Goal: Answer question/provide support: Share knowledge or assist other users

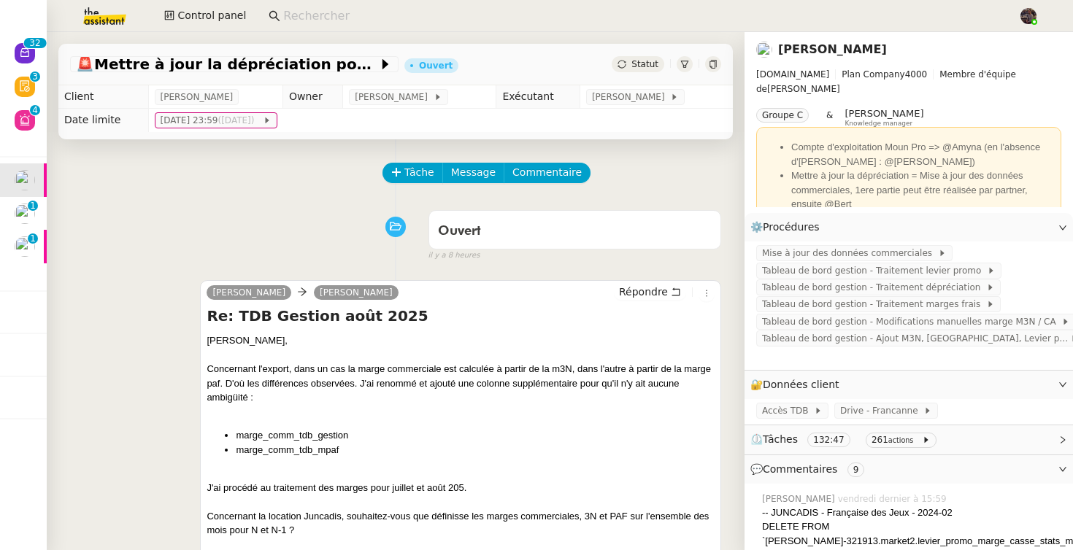
scroll to position [238, 0]
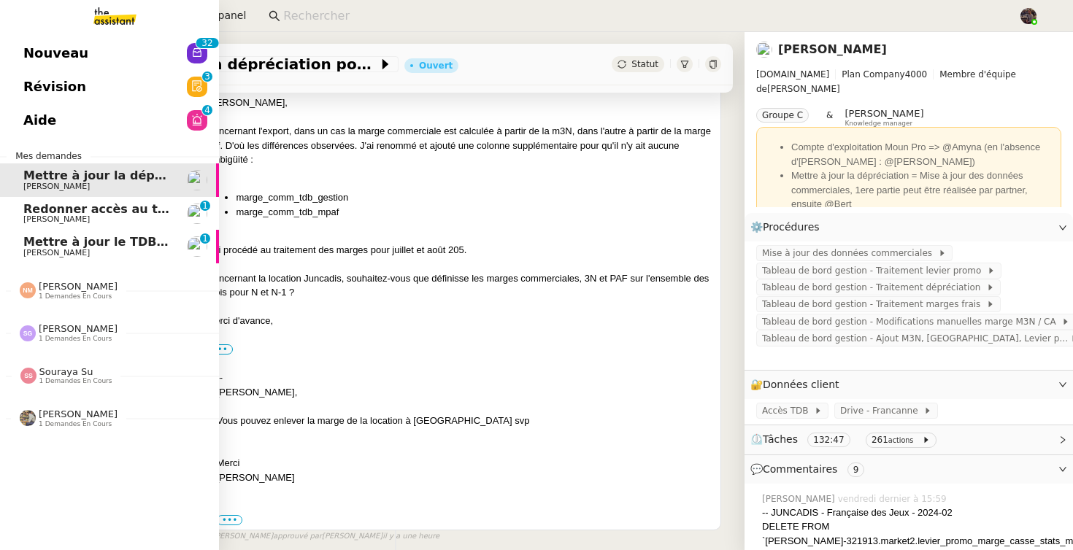
click at [38, 200] on link "Redonner accès au tableau de bord [PERSON_NAME] 0 1 2 3 4 5 6 7 8 9" at bounding box center [109, 214] width 219 height 34
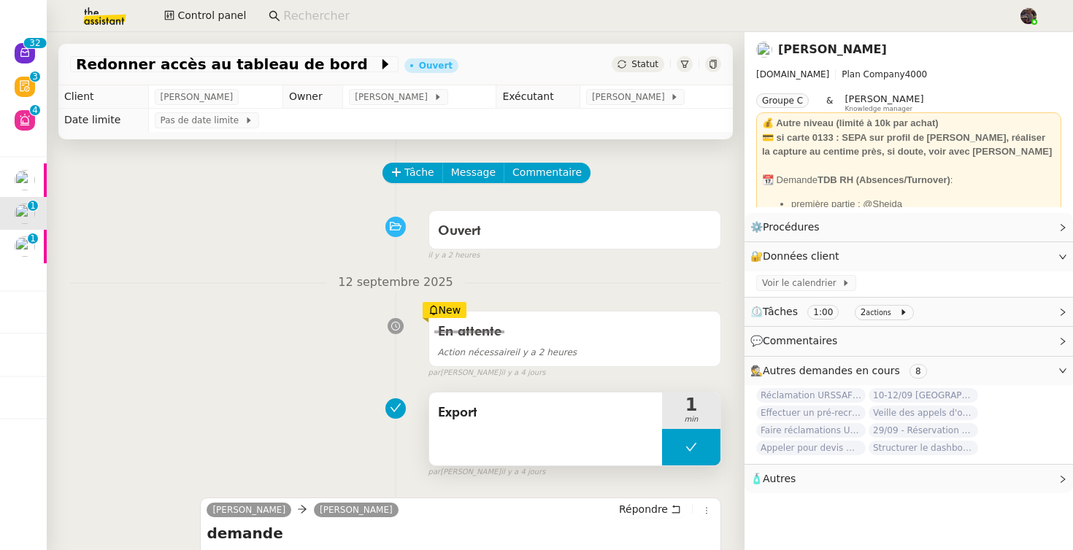
scroll to position [209, 0]
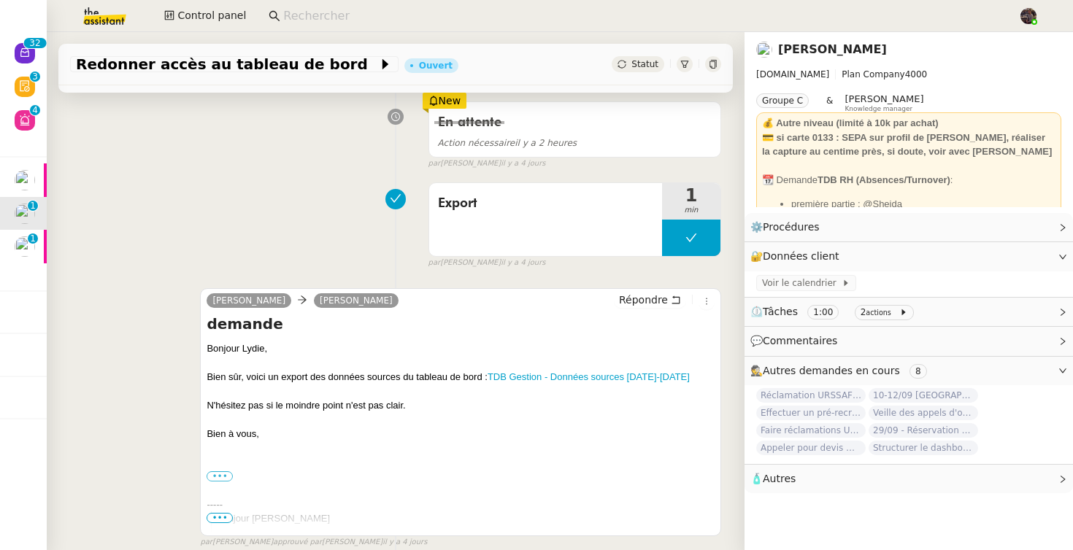
click at [562, 370] on div "Bien sûr, voici un export des données sources du tableau de bord : TDB Gestion …" at bounding box center [460, 377] width 508 height 15
click at [560, 379] on link "TDB Gestion - Données sources [DATE]-[DATE]" at bounding box center [588, 376] width 202 height 11
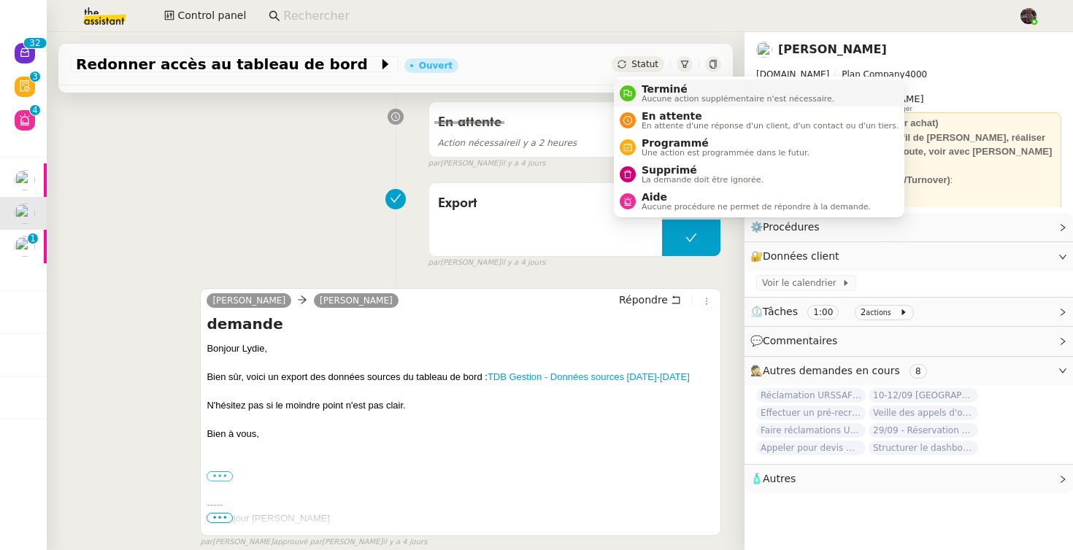
click at [644, 88] on span "Terminé" at bounding box center [737, 89] width 193 height 12
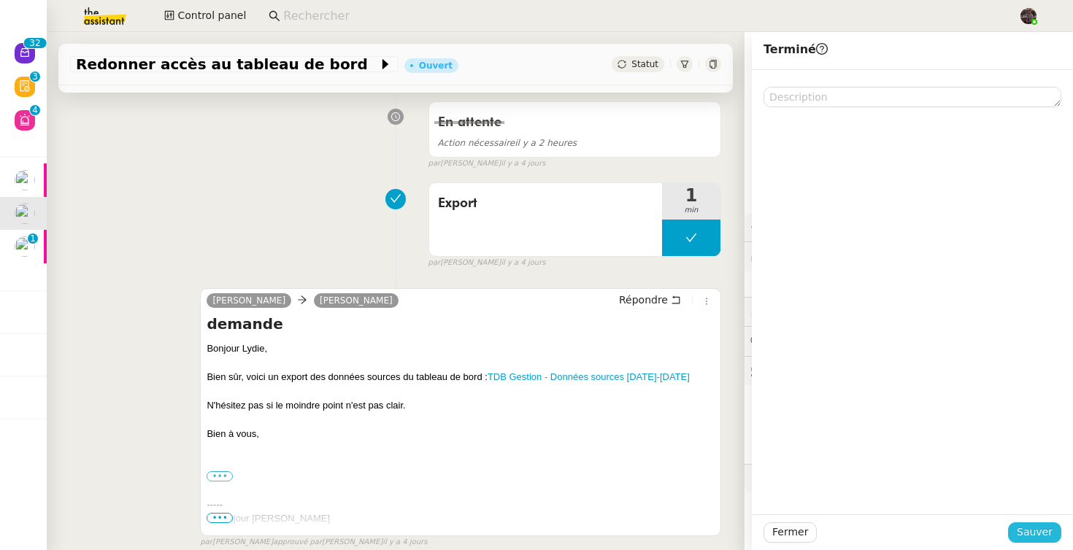
click at [1041, 528] on span "Sauver" at bounding box center [1034, 532] width 36 height 17
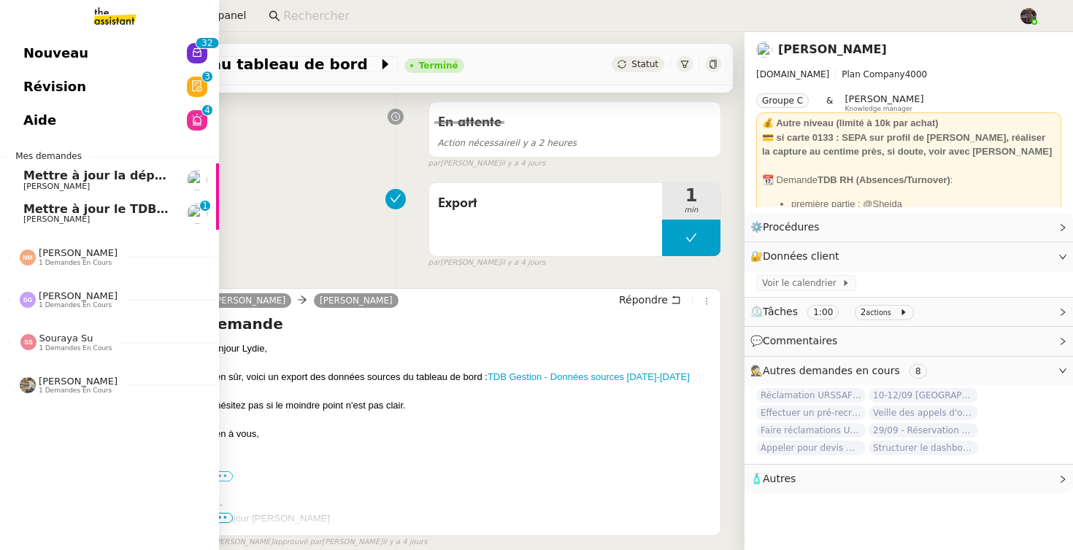
click at [71, 213] on span "Mettre à jour le TDB BRICODIS" at bounding box center [123, 209] width 201 height 14
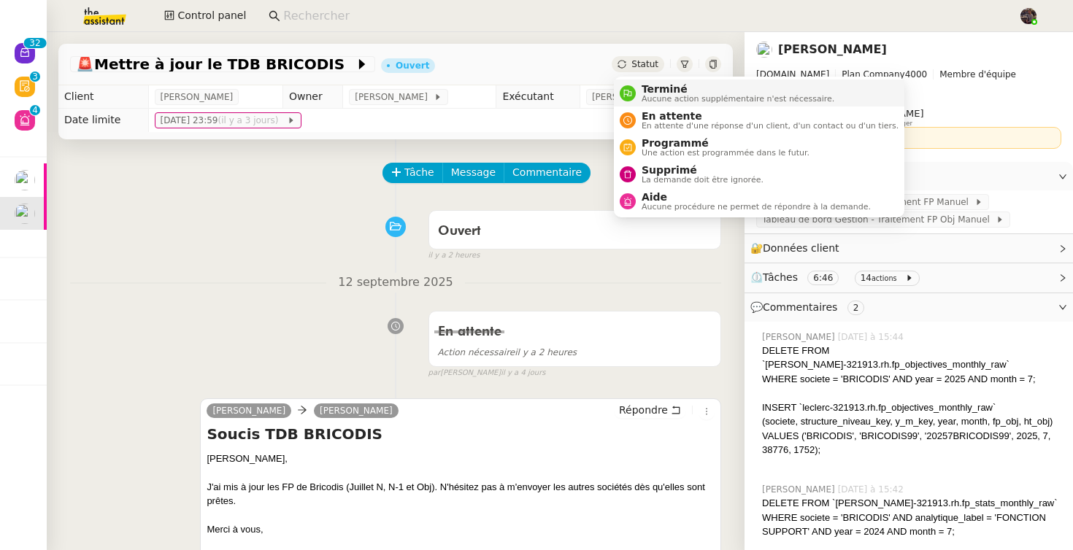
click at [649, 97] on span "Aucune action supplémentaire n'est nécessaire." at bounding box center [737, 99] width 193 height 8
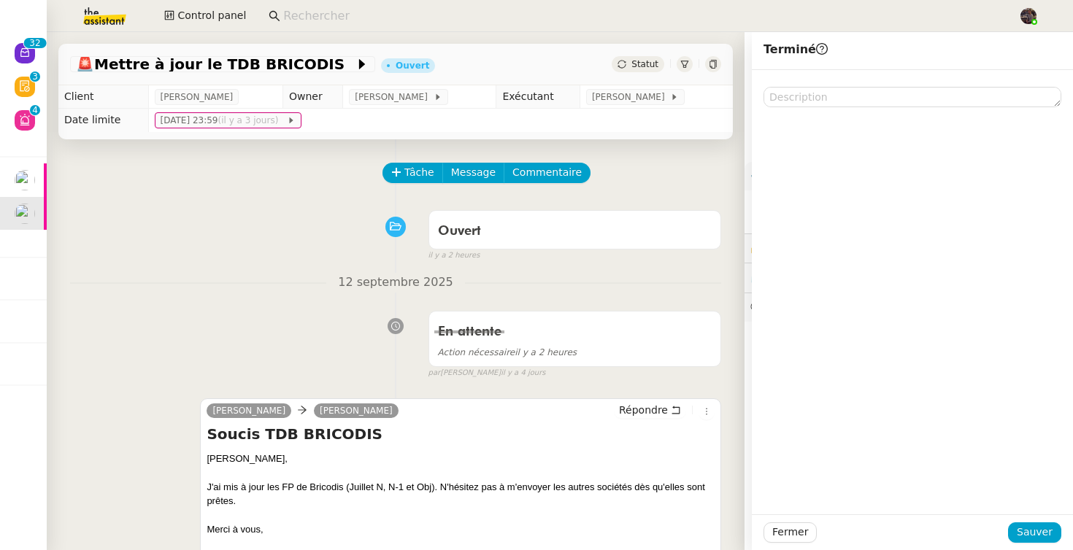
click at [1040, 544] on div "Fermer Sauver" at bounding box center [912, 532] width 321 height 36
click at [1032, 525] on span "Sauver" at bounding box center [1034, 532] width 36 height 17
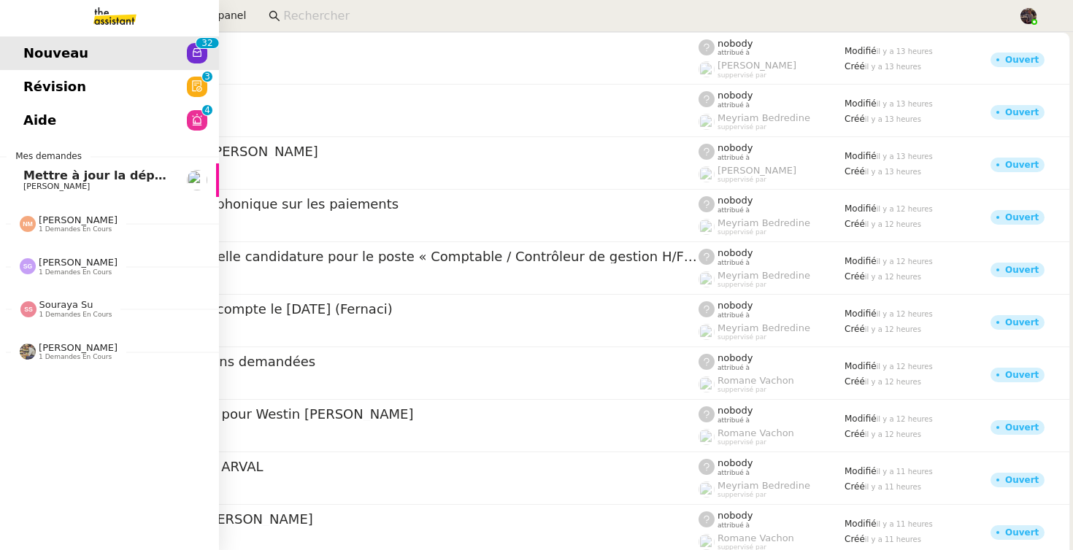
click at [53, 179] on span "Mettre à jour la dépréciation pour juillet et août" at bounding box center [181, 176] width 317 height 14
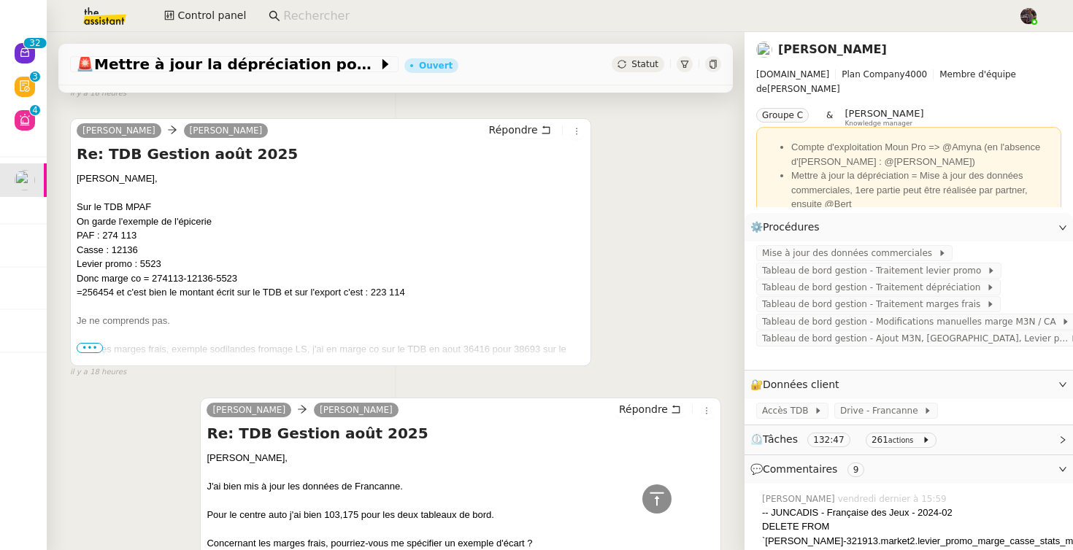
scroll to position [670, 0]
click at [96, 349] on span "•••" at bounding box center [90, 349] width 26 height 10
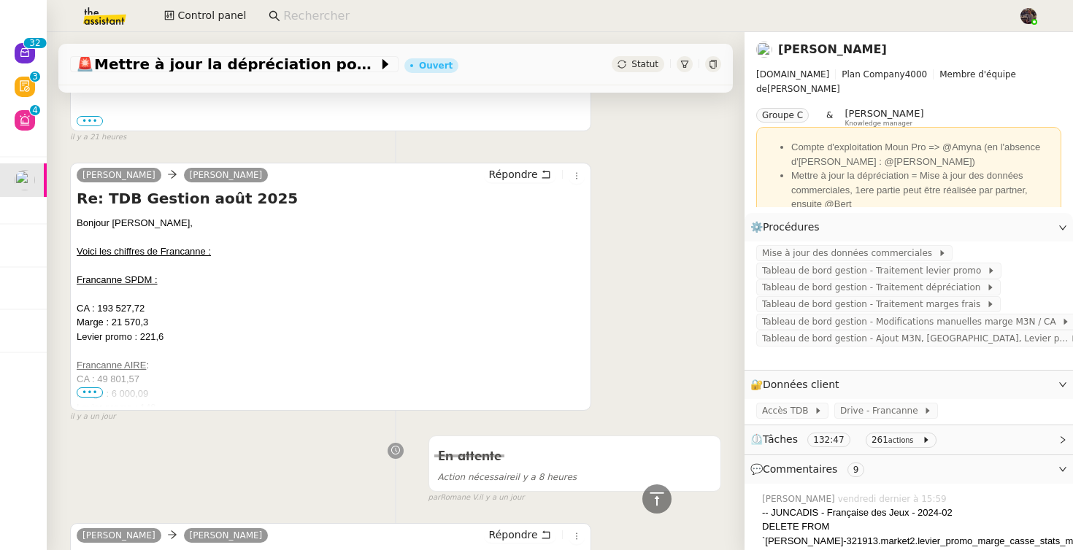
scroll to position [3082, 0]
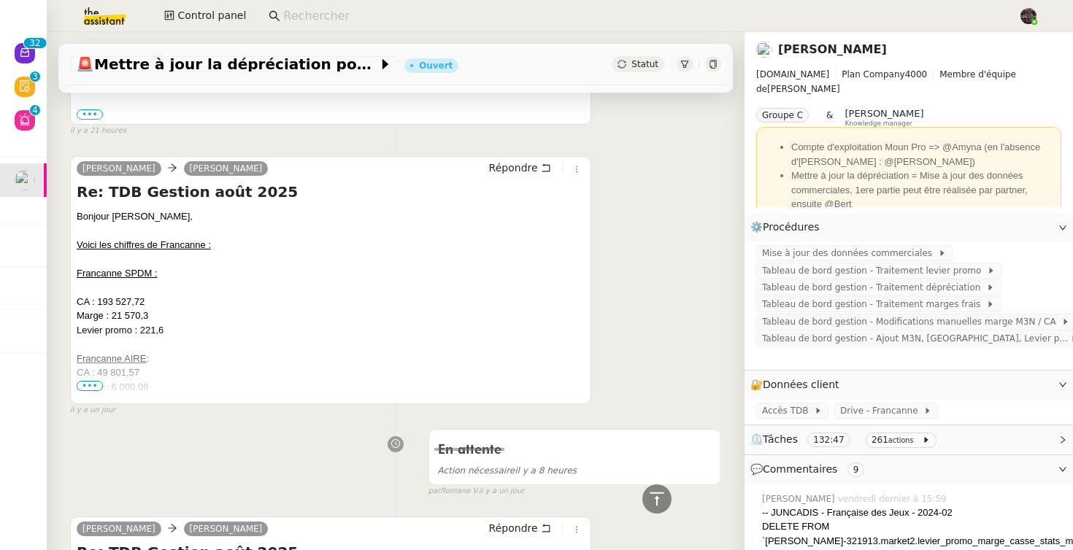
click at [91, 385] on span "•••" at bounding box center [90, 386] width 26 height 10
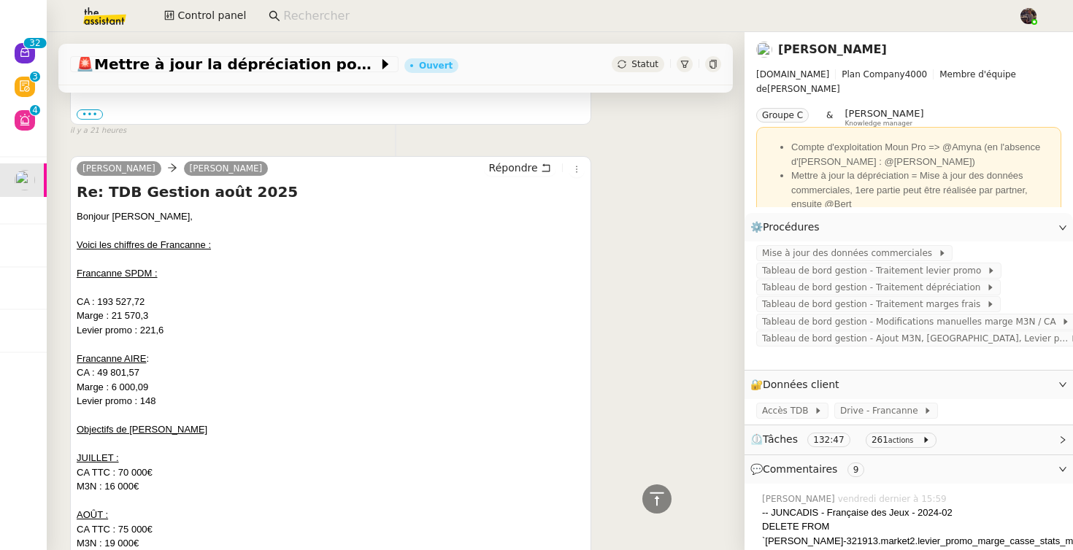
scroll to position [3181, 0]
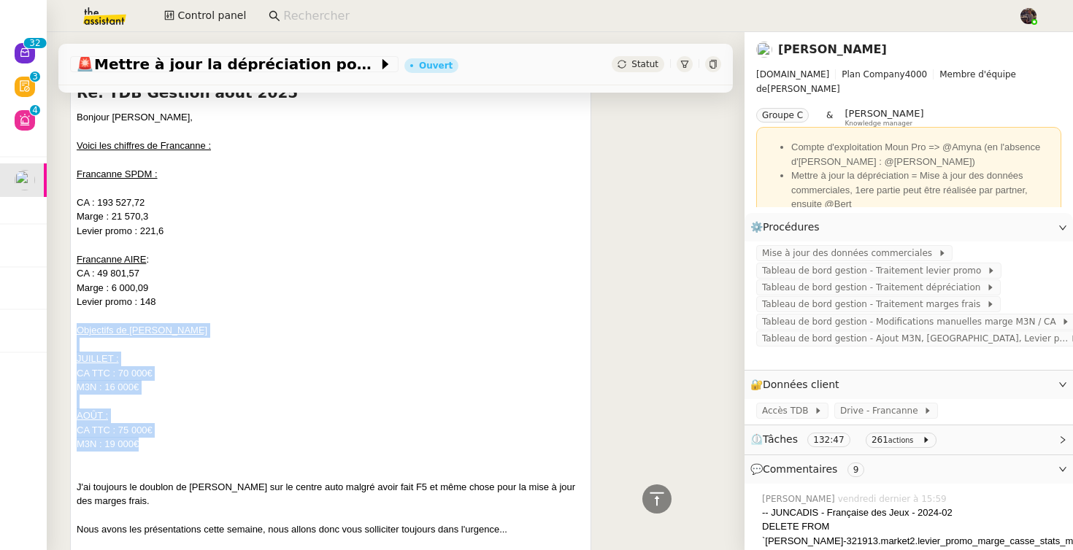
drag, startPoint x: 193, startPoint y: 441, endPoint x: 74, endPoint y: 331, distance: 162.1
click at [74, 331] on div "[PERSON_NAME] Re: TDB Gestion [DATE] Bonjour [PERSON_NAME], Voici les chiffres …" at bounding box center [330, 348] width 521 height 583
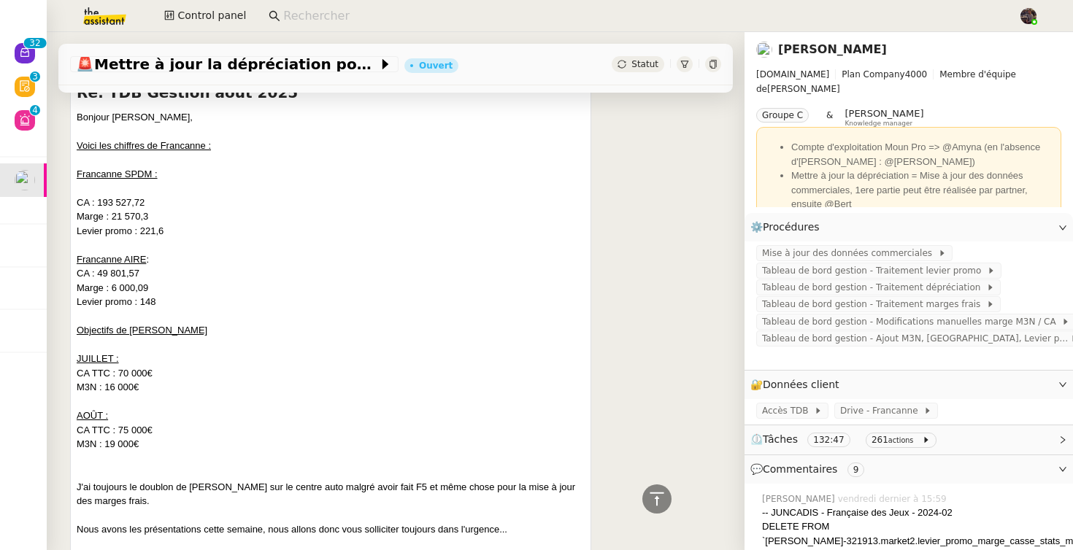
click at [619, 325] on div "[PERSON_NAME] Re: TDB Gestion [DATE] Bonjour [PERSON_NAME], Voici les chiffres …" at bounding box center [395, 348] width 651 height 609
click at [179, 441] on div "M3N : 19 000€" at bounding box center [331, 444] width 508 height 15
click at [1028, 233] on link "Modifier" at bounding box center [1023, 227] width 42 height 17
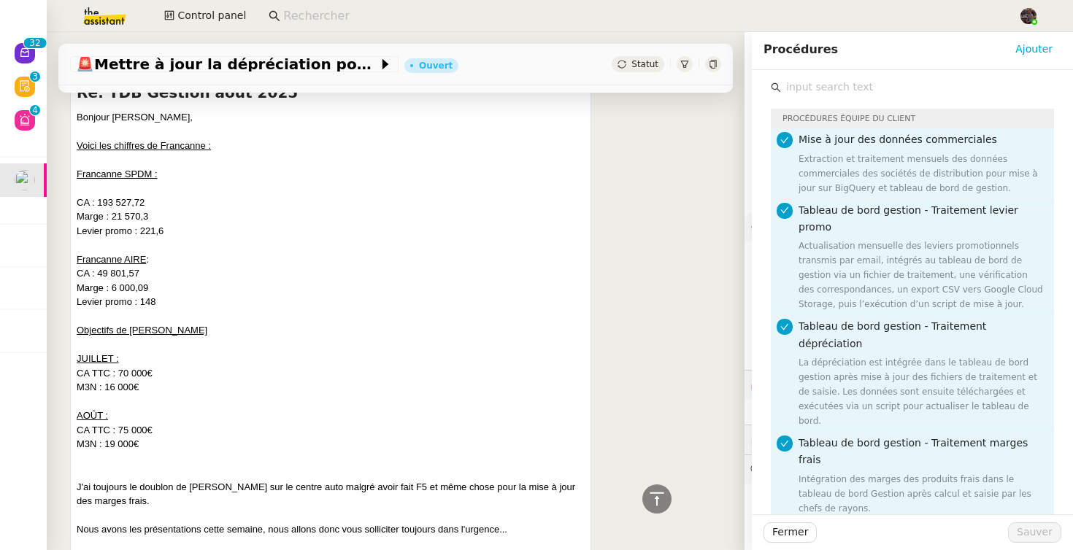
click at [803, 86] on input "text" at bounding box center [917, 87] width 273 height 20
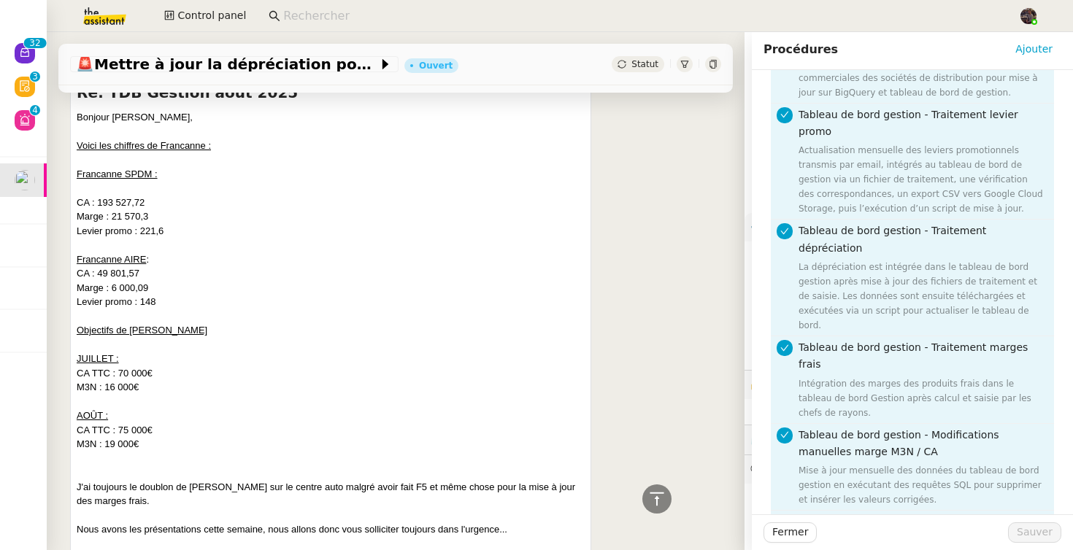
scroll to position [275, 0]
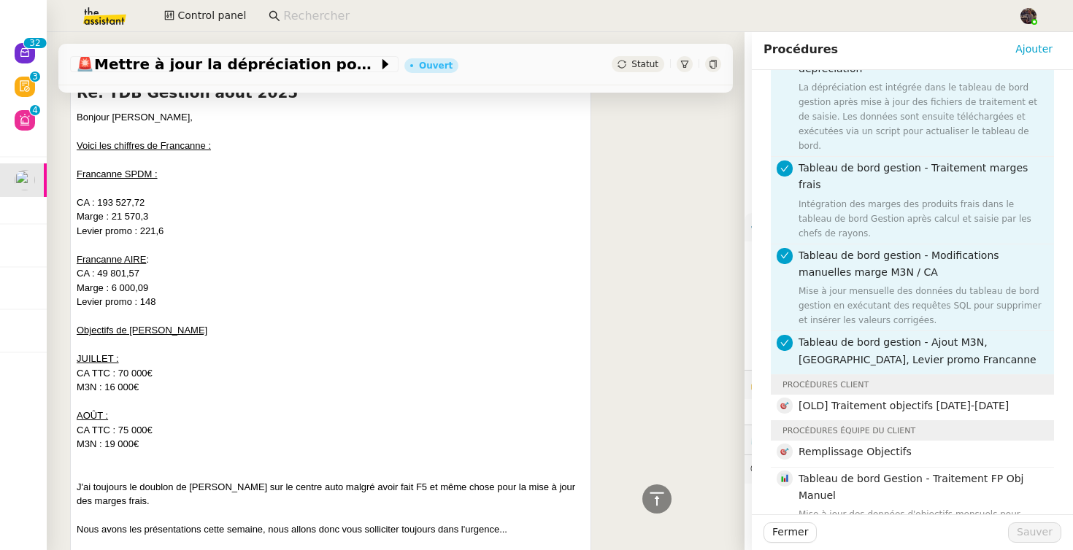
type input "objectif"
click at [1049, 533] on span "Sauver" at bounding box center [1034, 532] width 36 height 17
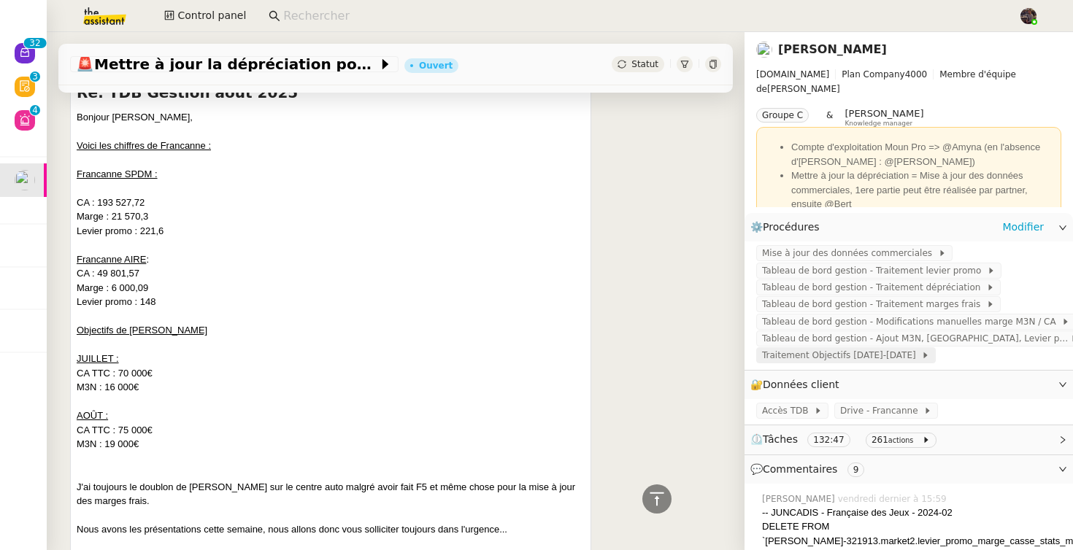
click at [851, 350] on span "Traitement Objectifs [DATE]-[DATE]" at bounding box center [841, 355] width 159 height 15
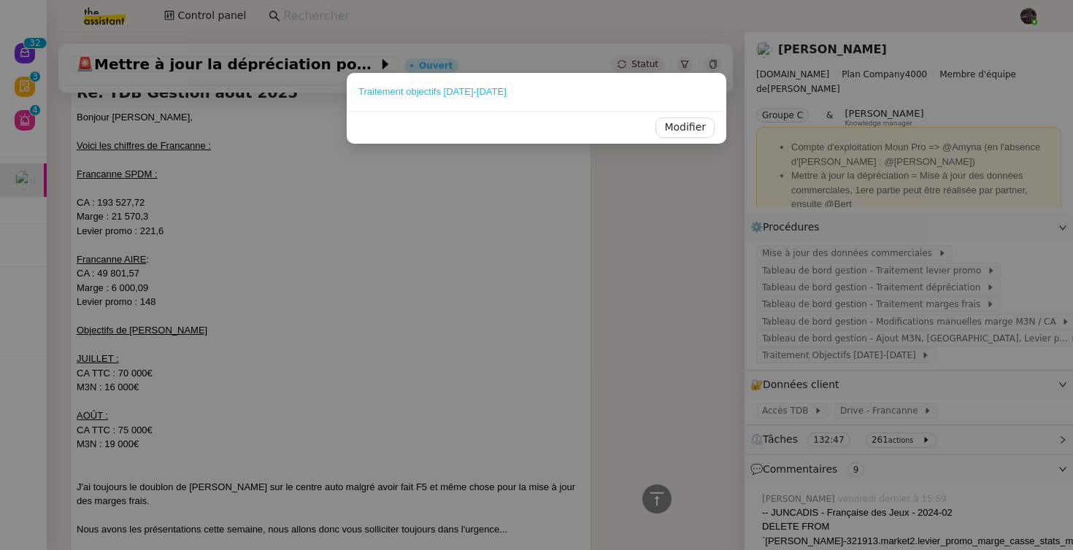
click at [463, 90] on link "Traitement objectifs [DATE]-[DATE]" at bounding box center [432, 91] width 148 height 11
click at [676, 286] on nz-modal-container "Traitement objectifs [DATE]-[DATE] Modifier" at bounding box center [536, 275] width 1073 height 550
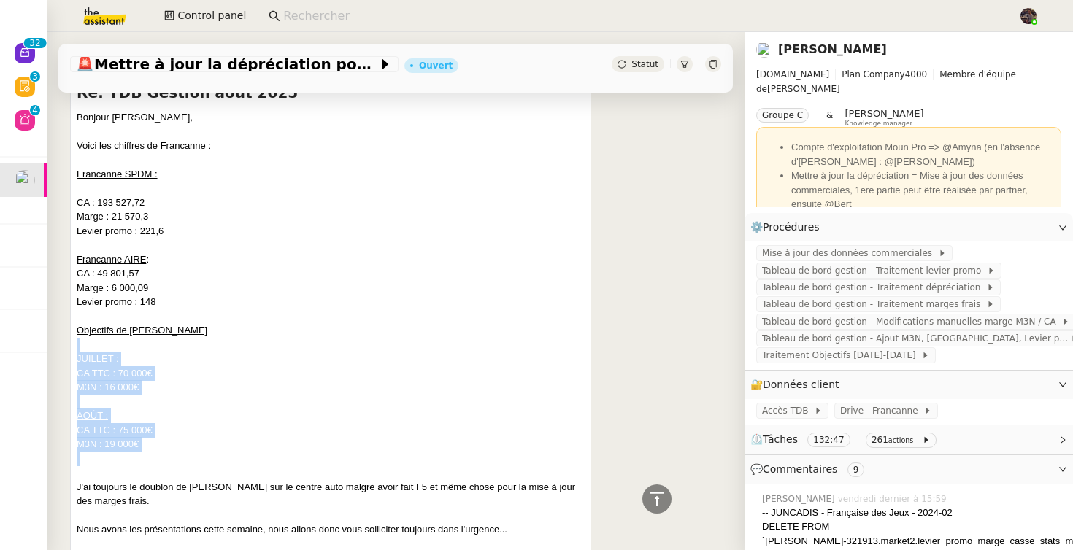
drag, startPoint x: 183, startPoint y: 460, endPoint x: 66, endPoint y: 350, distance: 160.6
click at [371, 269] on div "CA : 49 801,57" at bounding box center [331, 273] width 508 height 15
drag, startPoint x: 152, startPoint y: 444, endPoint x: 53, endPoint y: 363, distance: 127.5
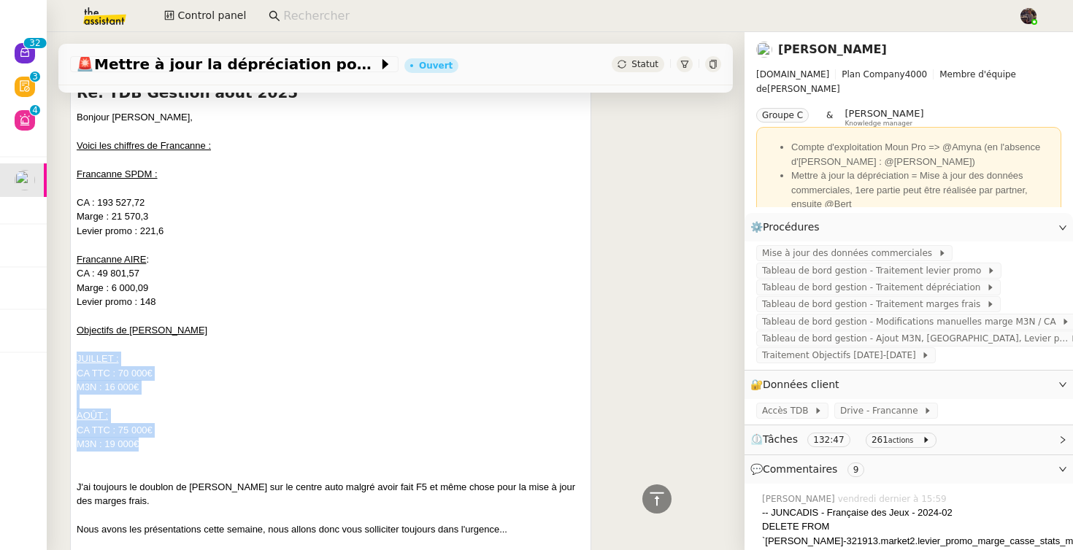
copy div "JUILLET : CA TTC : 70 000€ M3N : 16 000€ AOÛT : CA TTC : 75 000€ M3N : 19 000€"
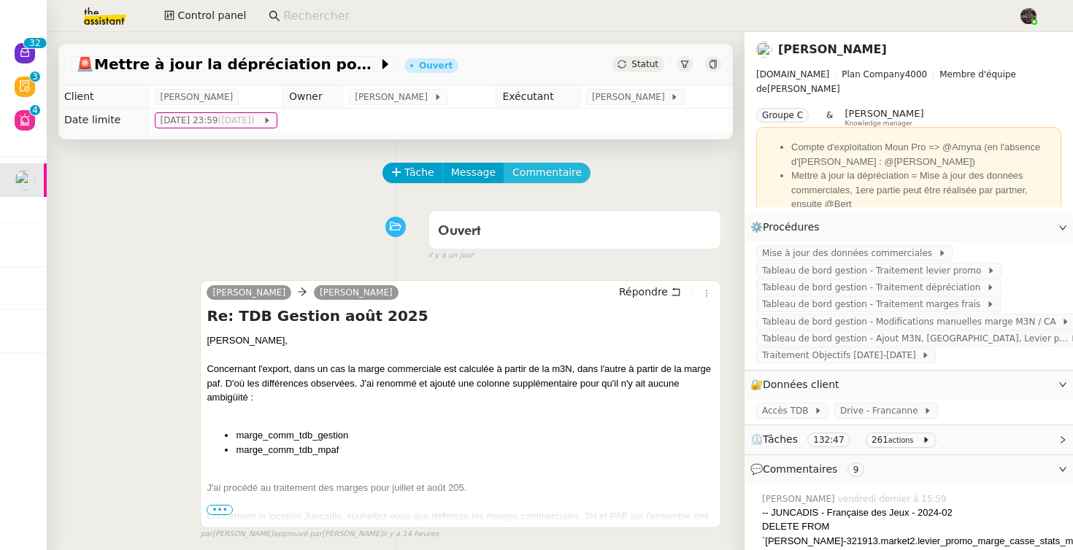
click at [541, 166] on span "Commentaire" at bounding box center [546, 172] width 69 height 17
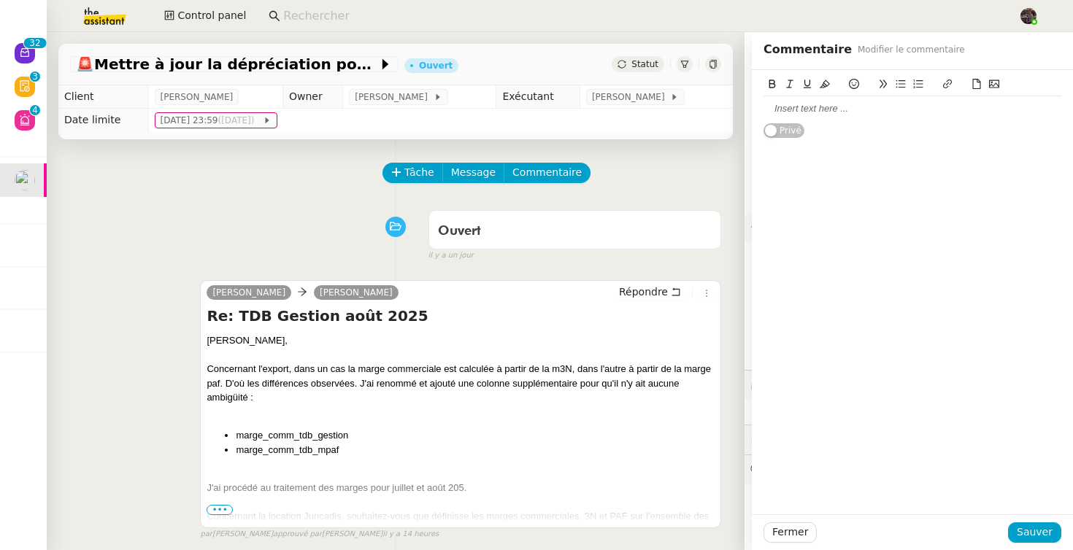
click at [823, 106] on div at bounding box center [912, 108] width 298 height 13
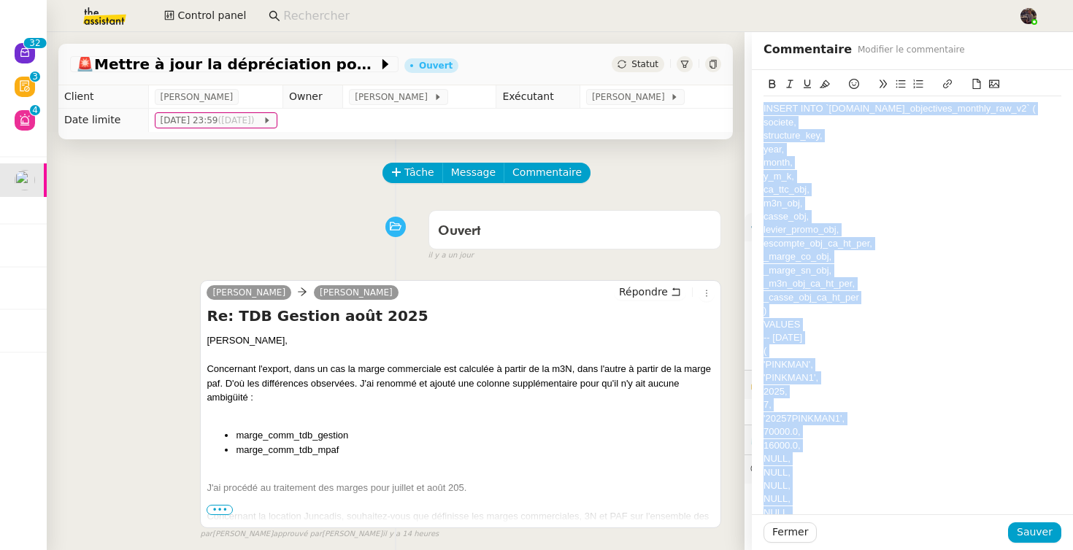
click at [816, 142] on div "structure_key," at bounding box center [912, 135] width 298 height 13
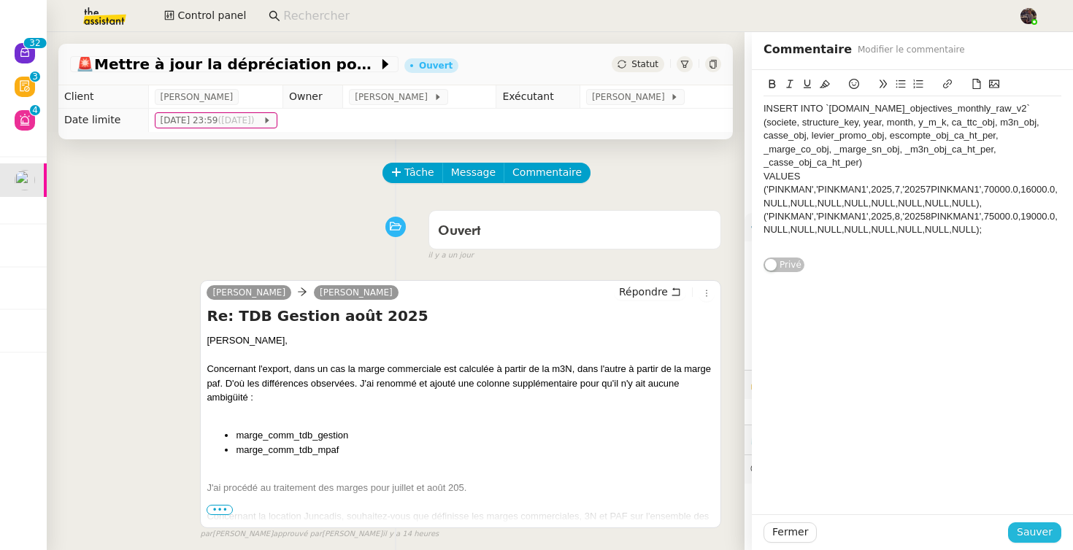
click at [1038, 533] on span "Sauver" at bounding box center [1034, 532] width 36 height 17
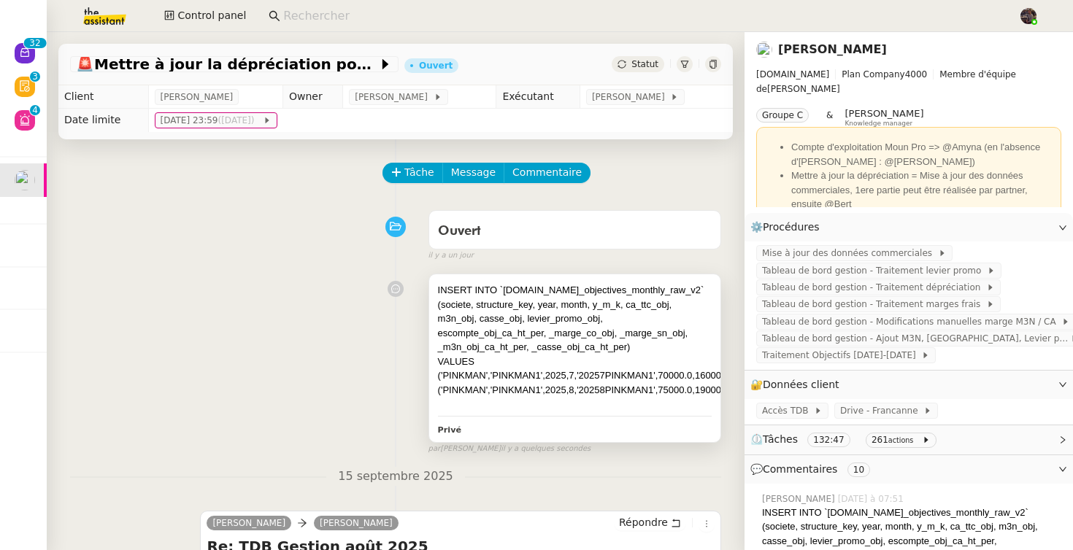
click at [494, 369] on div "VALUES" at bounding box center [575, 362] width 274 height 15
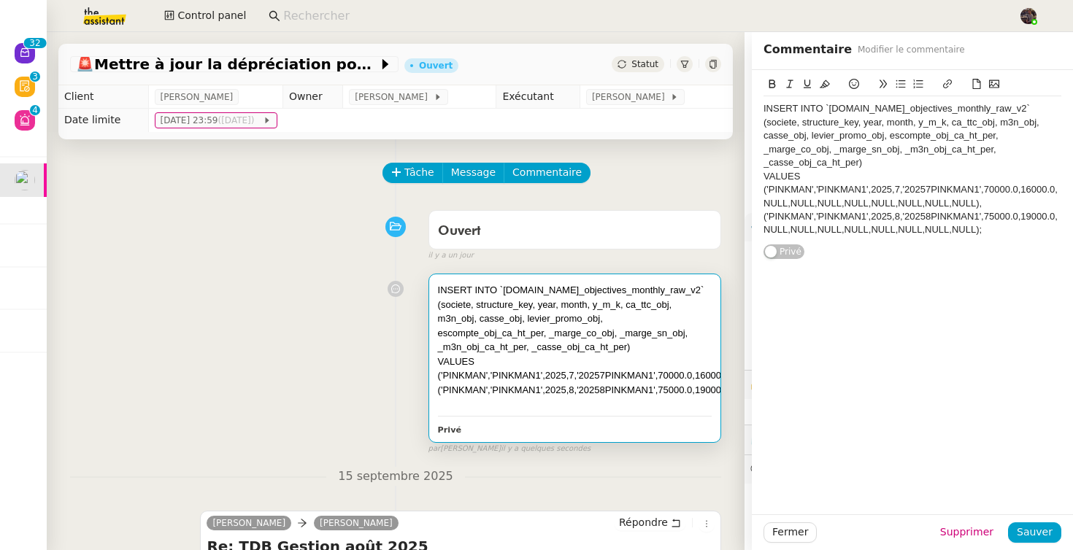
click at [818, 111] on div "INSERT INTO `[DOMAIN_NAME]_objectives_monthly_raw_v2` (societe, structure_key, …" at bounding box center [912, 135] width 298 height 67
click at [1039, 536] on span "Sauver" at bounding box center [1034, 532] width 36 height 17
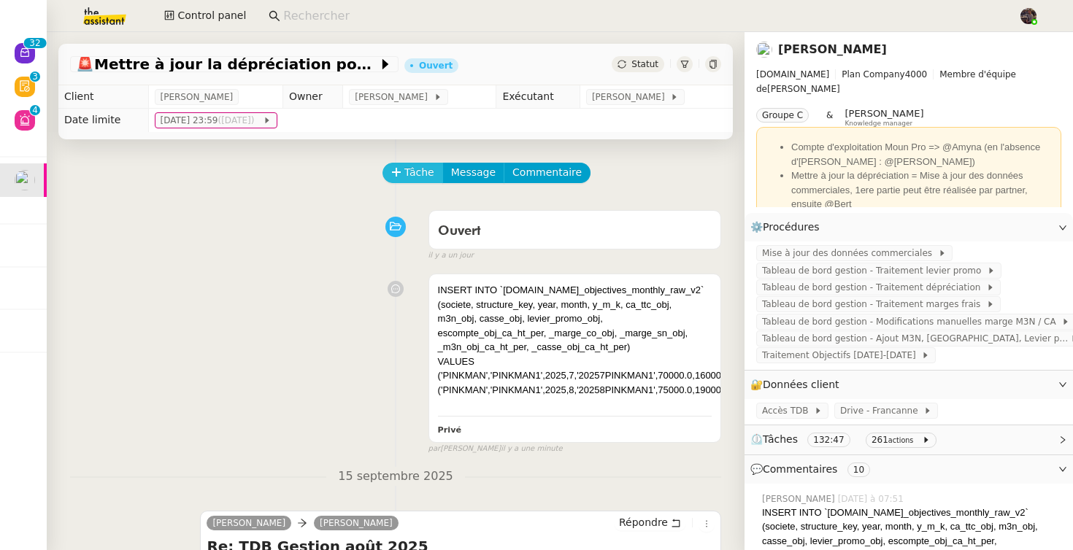
click at [414, 166] on span "Tâche" at bounding box center [419, 172] width 30 height 17
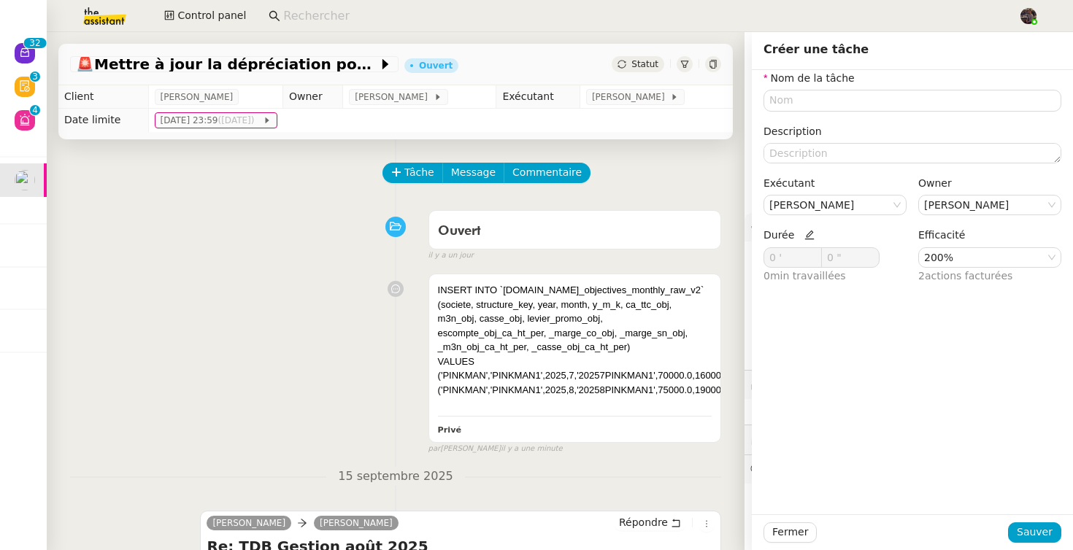
click at [806, 236] on icon at bounding box center [809, 235] width 10 height 10
click at [792, 256] on input "0 '" at bounding box center [792, 257] width 57 height 19
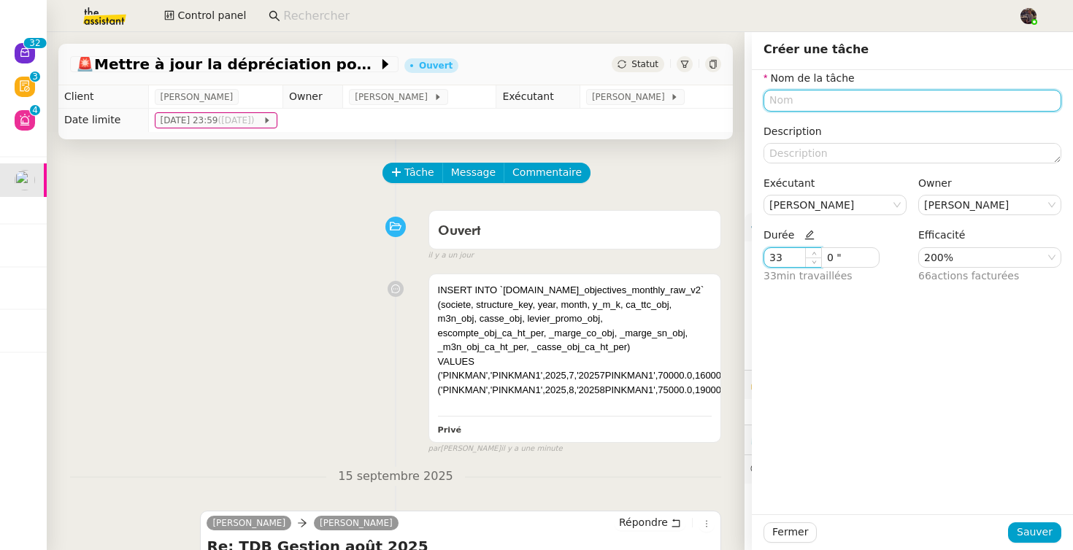
type input "33 '"
click at [818, 99] on input "text" at bounding box center [912, 100] width 298 height 21
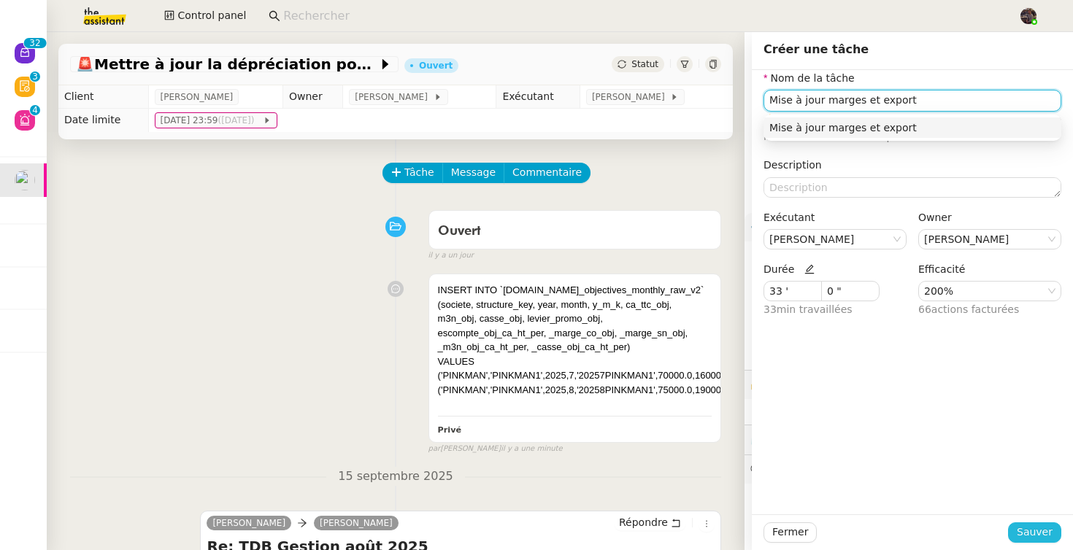
type input "Mise à jour marges et export"
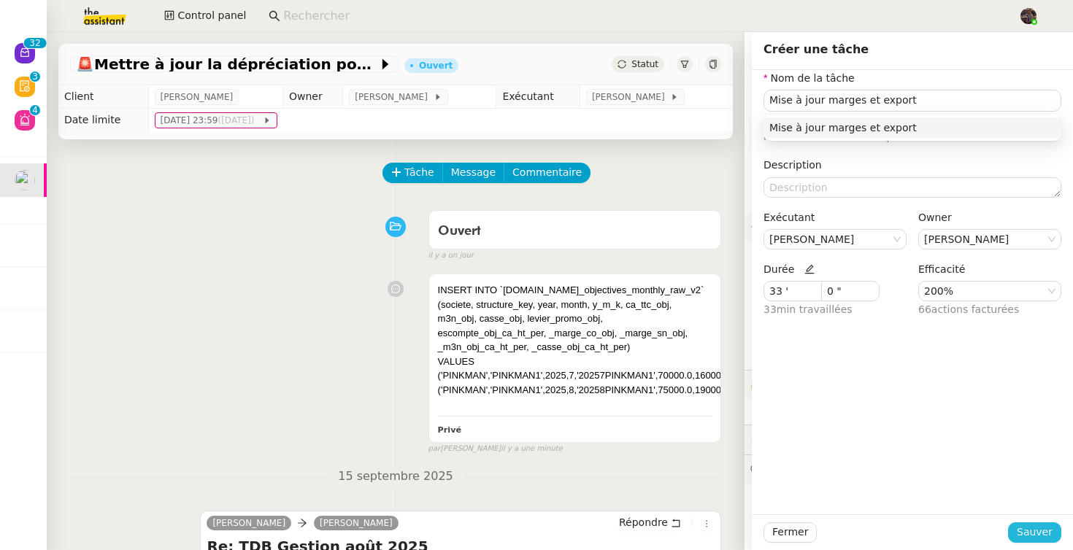
click at [1039, 534] on span "Sauver" at bounding box center [1034, 532] width 36 height 17
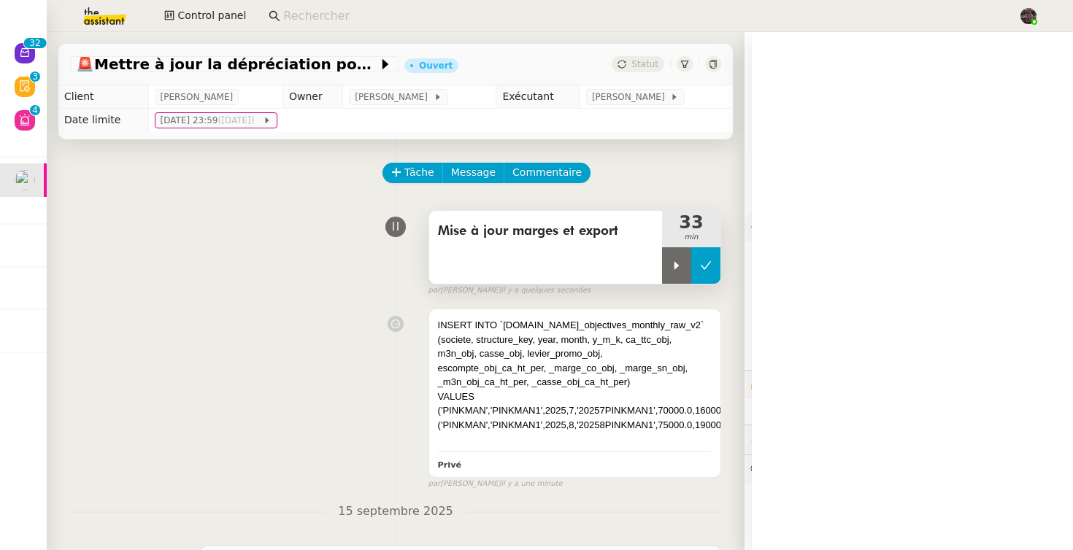
click at [709, 260] on icon at bounding box center [706, 266] width 12 height 12
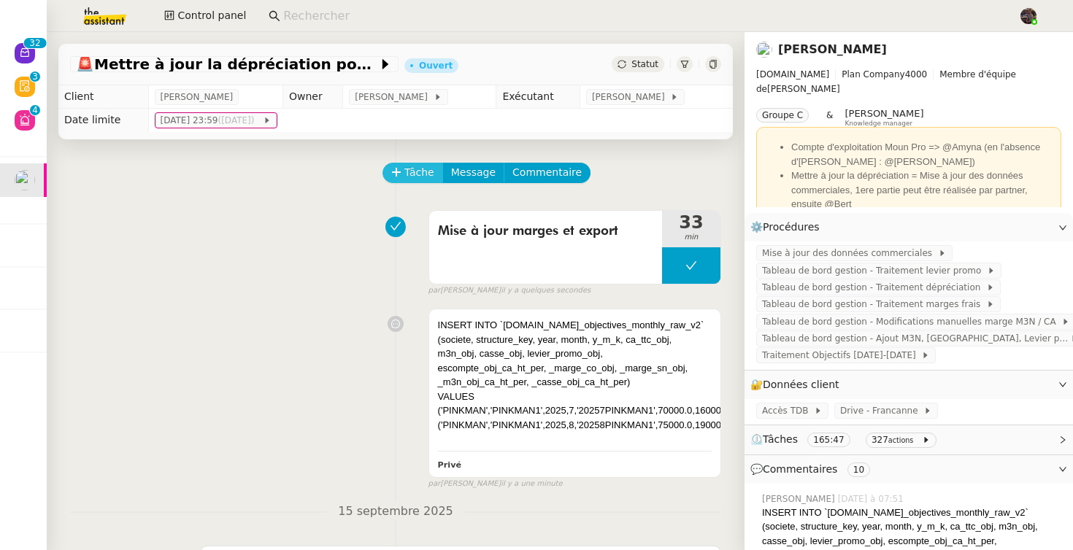
click at [413, 179] on span "Tâche" at bounding box center [419, 172] width 30 height 17
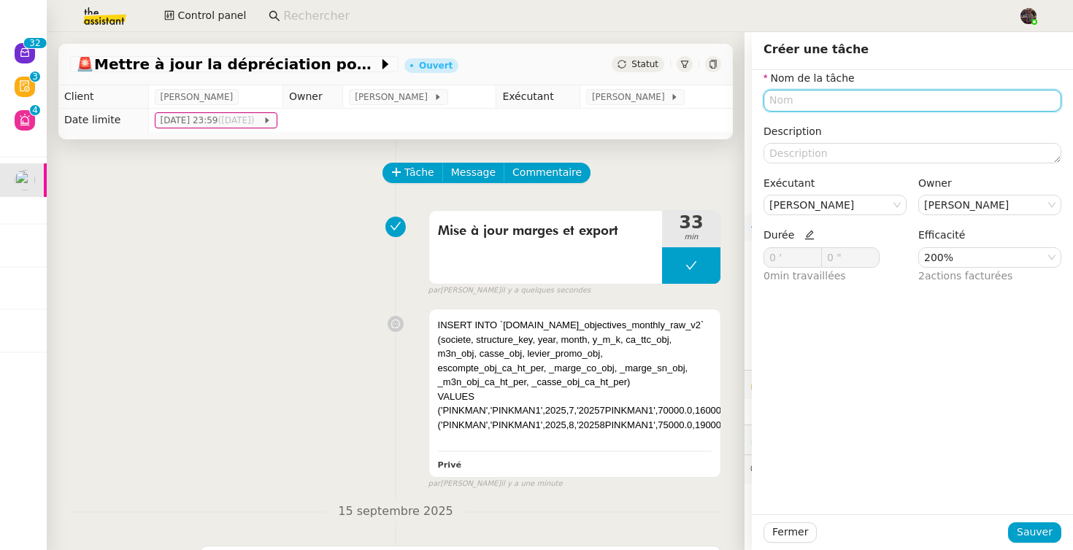
click at [885, 97] on input "text" at bounding box center [912, 100] width 298 height 21
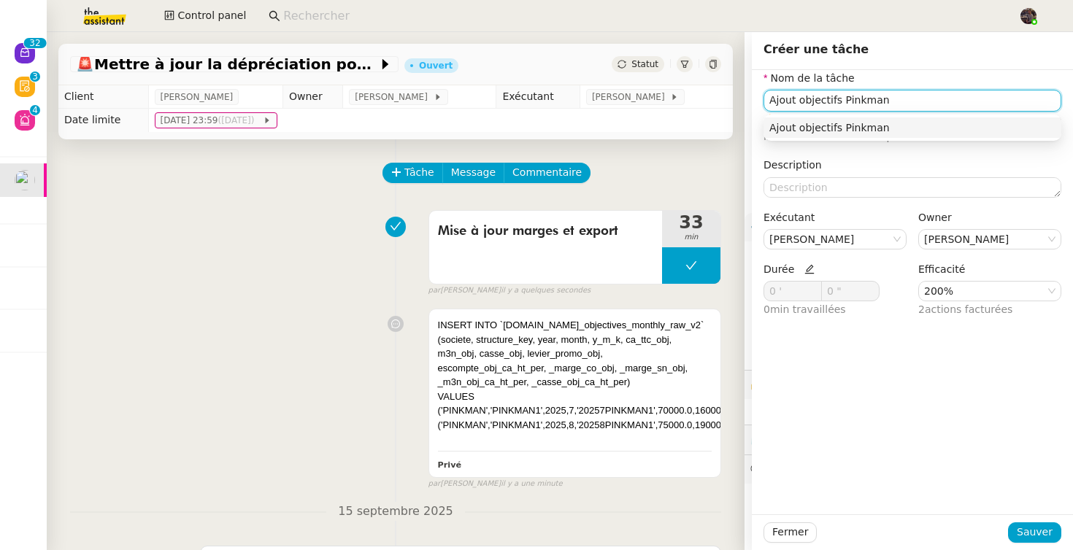
click at [946, 126] on div "Ajout objectifs Pinkman" at bounding box center [912, 127] width 286 height 13
type input "Ajout objectifs Pinkman"
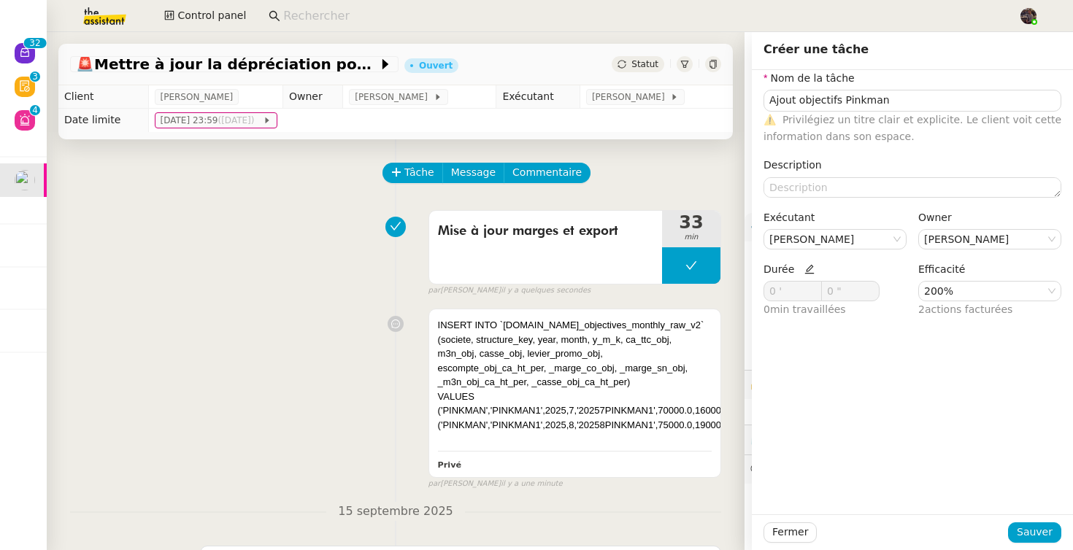
click at [806, 271] on icon at bounding box center [809, 269] width 10 height 10
click at [816, 285] on span at bounding box center [813, 288] width 9 height 9
type input "4 '"
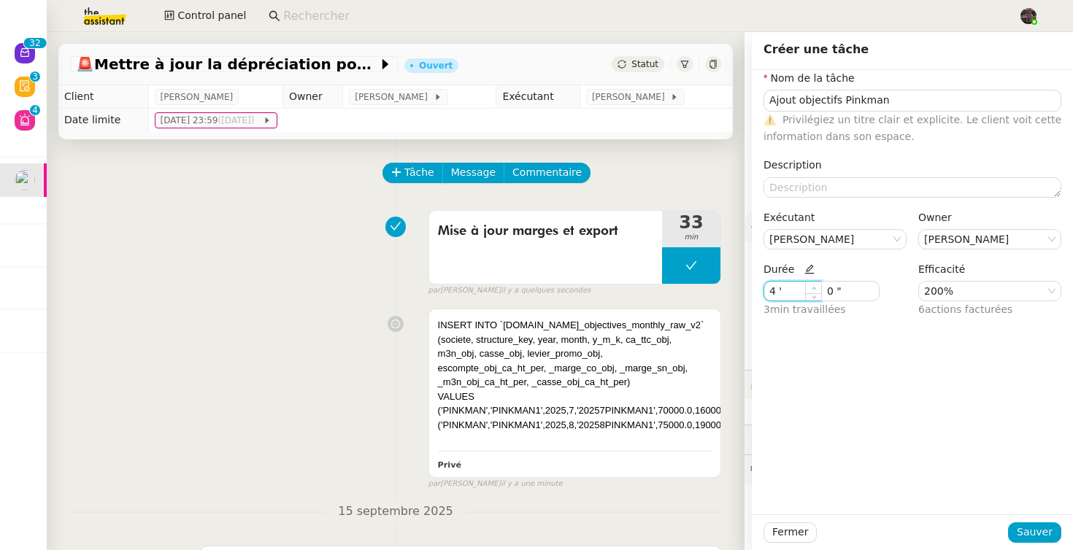
click at [816, 285] on span at bounding box center [813, 288] width 9 height 9
click at [1038, 536] on span "Sauver" at bounding box center [1034, 532] width 36 height 17
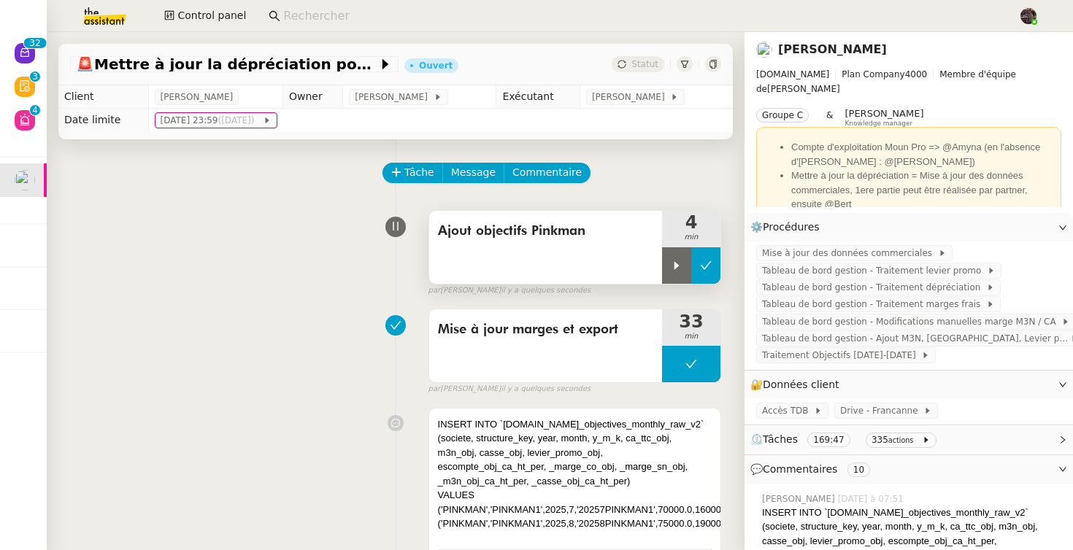
click at [708, 274] on button at bounding box center [705, 265] width 29 height 36
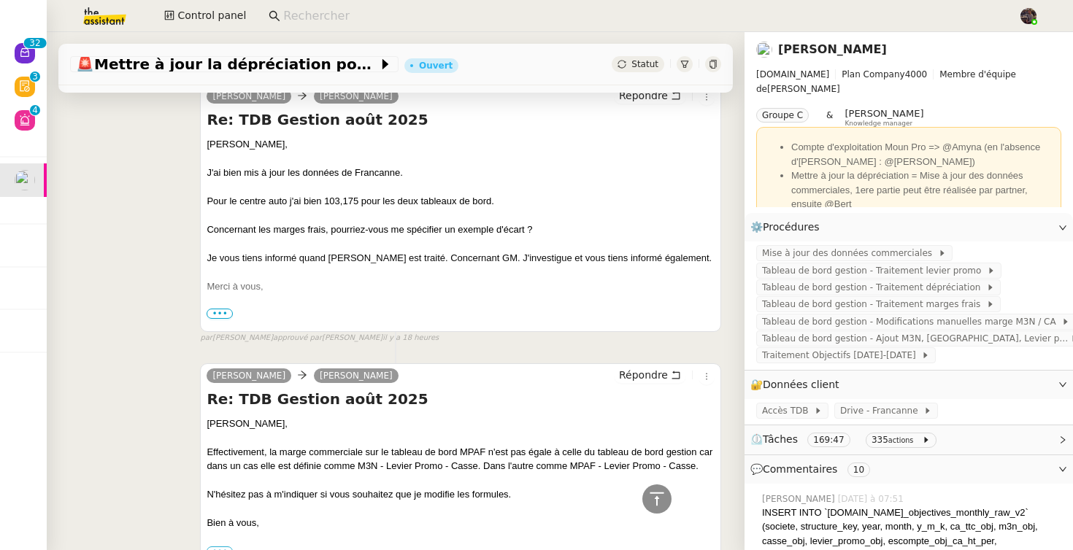
scroll to position [1920, 0]
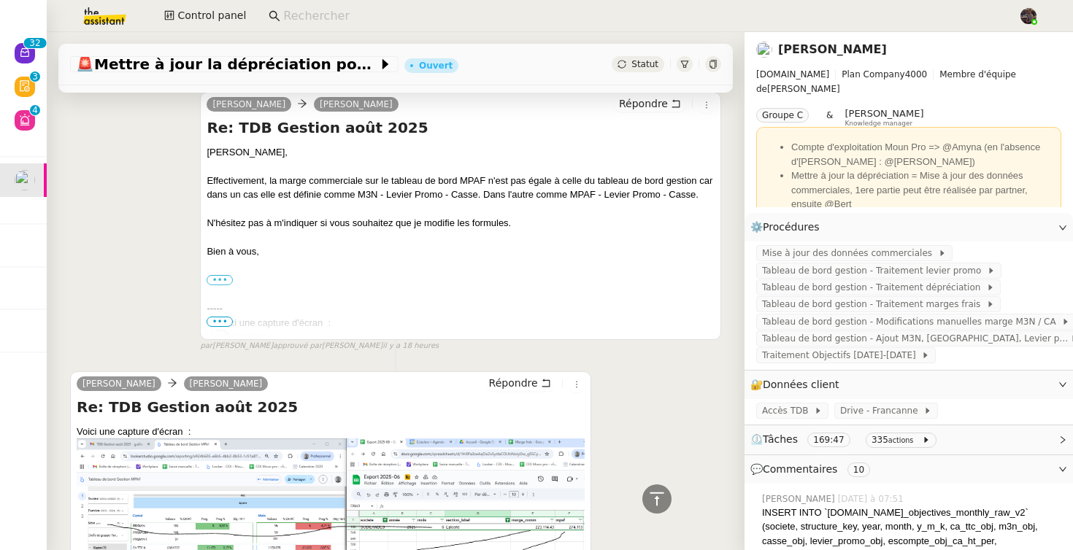
click at [157, 294] on div "[PERSON_NAME] Re: TDB Gestion [DATE] [PERSON_NAME], Effectivement, la marge com…" at bounding box center [395, 216] width 651 height 274
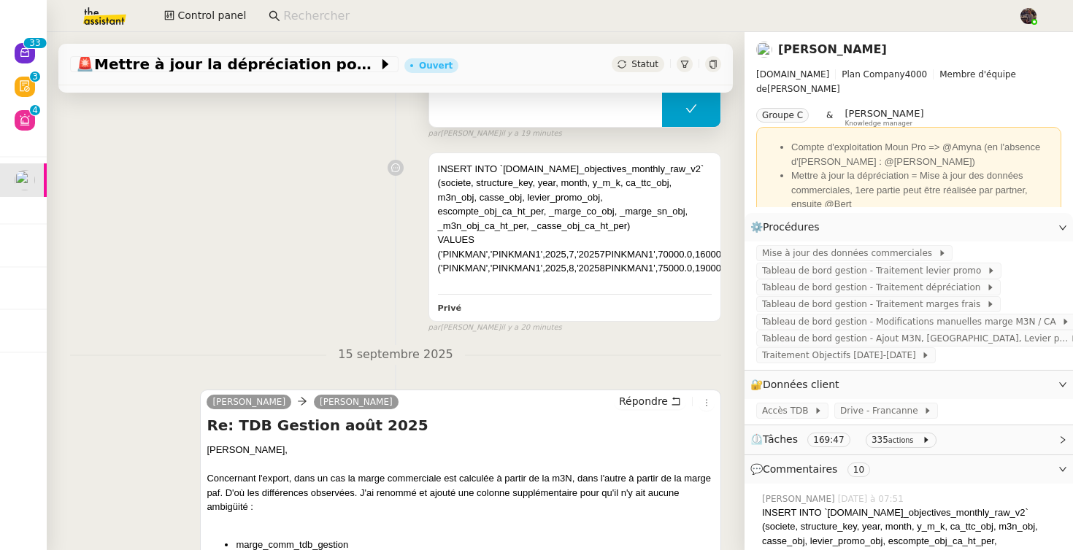
scroll to position [0, 0]
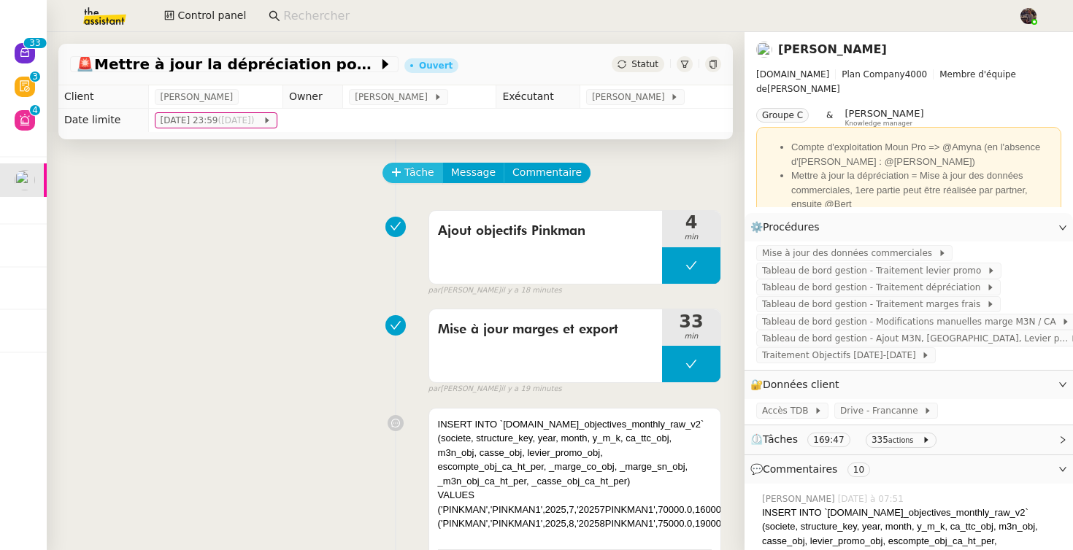
click at [399, 167] on icon at bounding box center [396, 172] width 10 height 10
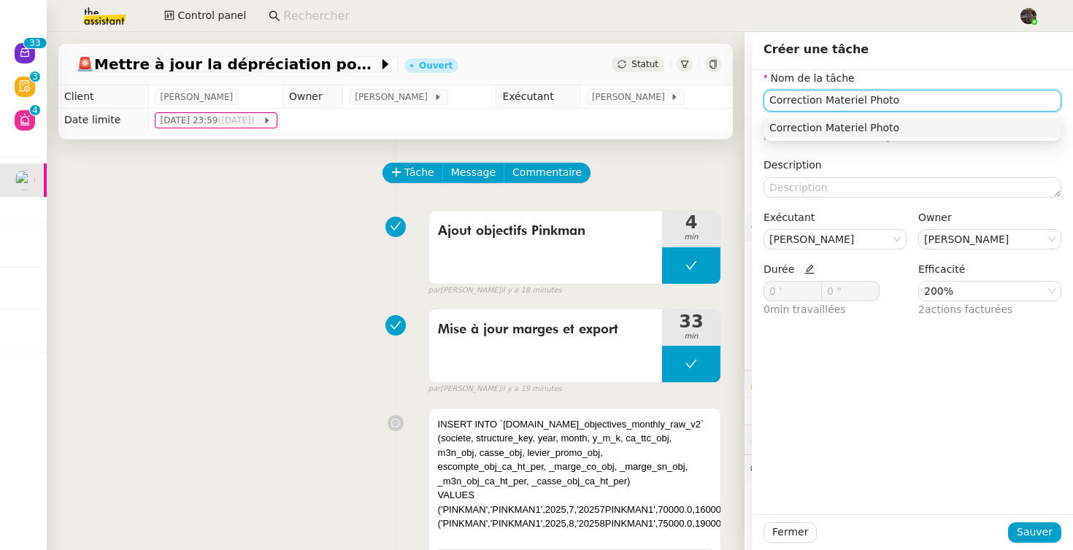
type input "Correction Materiel Photo"
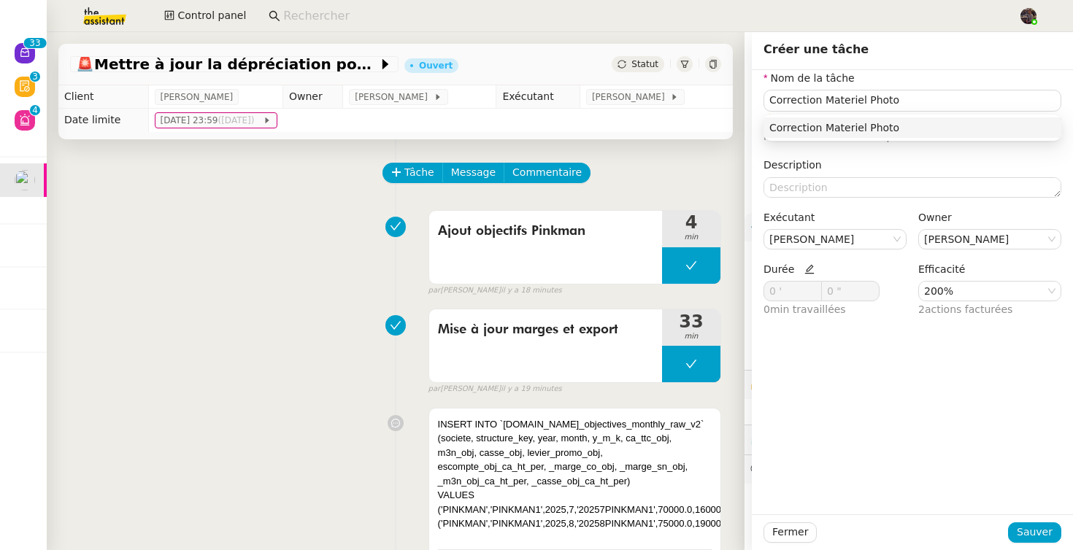
click at [804, 266] on icon at bounding box center [809, 269] width 10 height 10
click at [768, 293] on input "0 '" at bounding box center [792, 291] width 57 height 19
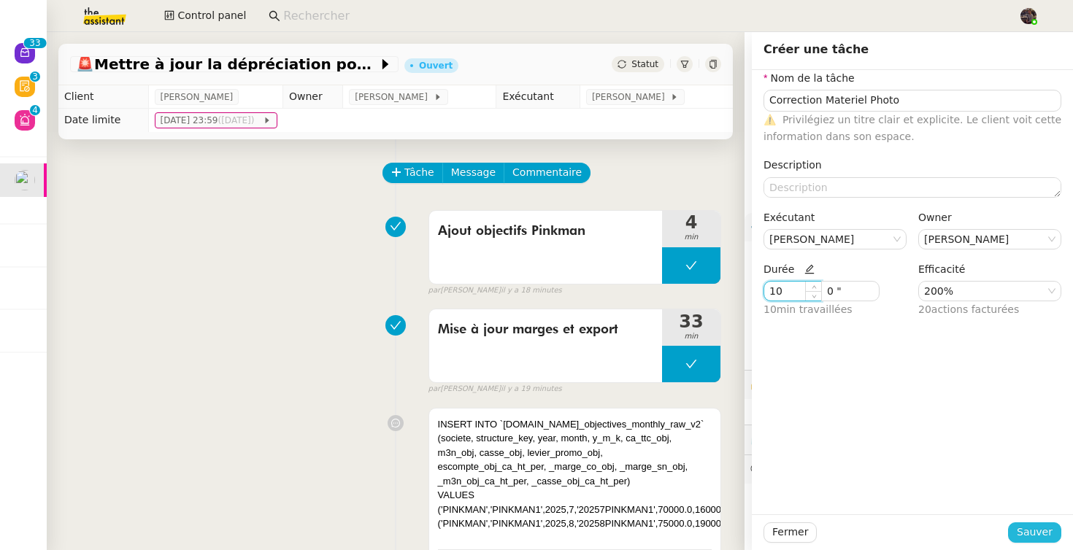
type input "10 '"
click at [1021, 522] on button "Sauver" at bounding box center [1034, 532] width 53 height 20
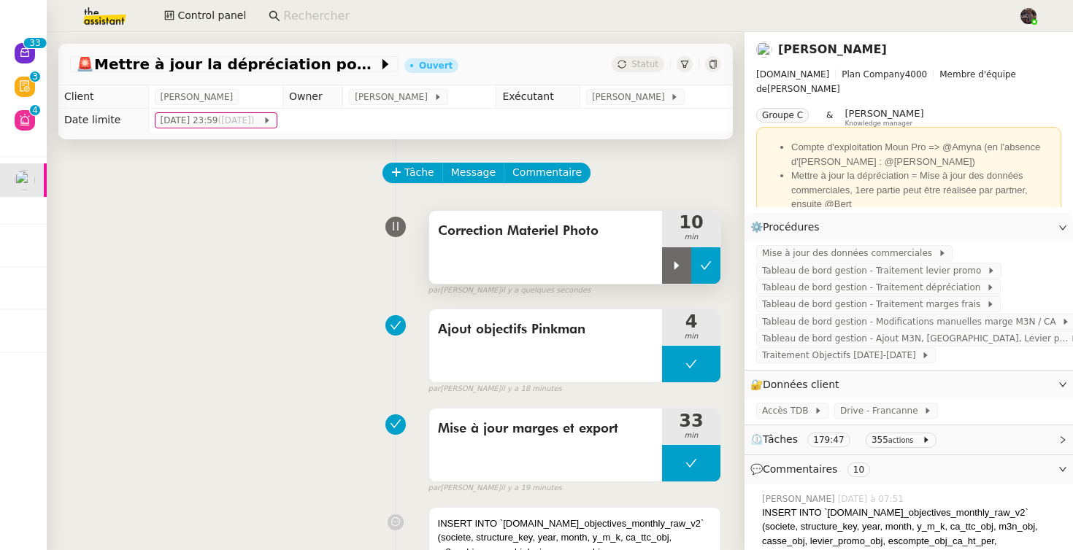
click at [710, 269] on icon at bounding box center [706, 266] width 12 height 12
click at [683, 268] on button at bounding box center [691, 265] width 58 height 36
click at [703, 267] on icon at bounding box center [706, 266] width 12 height 12
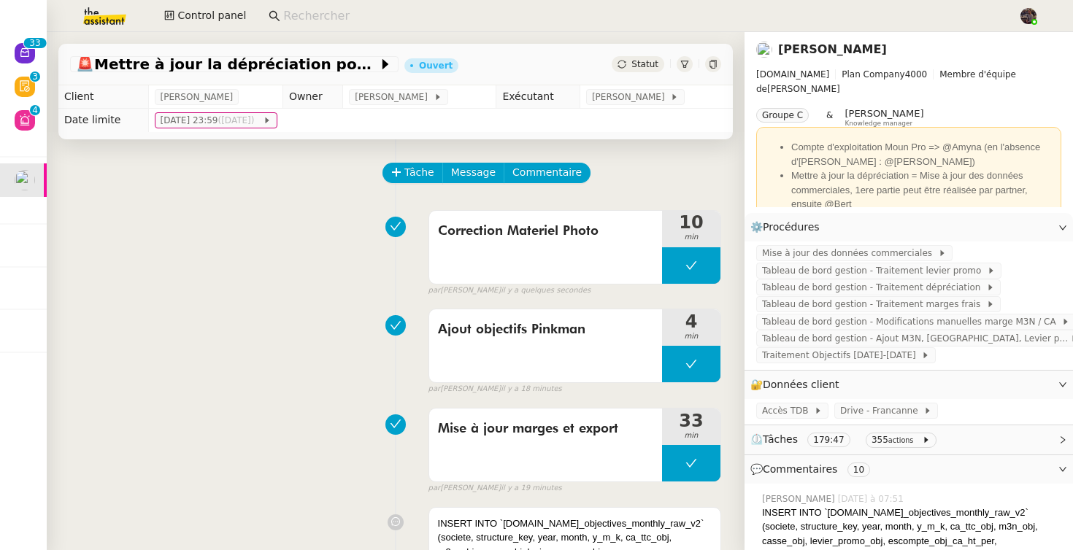
click at [414, 185] on div "Tâche Message Commentaire" at bounding box center [552, 180] width 337 height 35
click at [416, 175] on span "Tâche" at bounding box center [419, 172] width 30 height 17
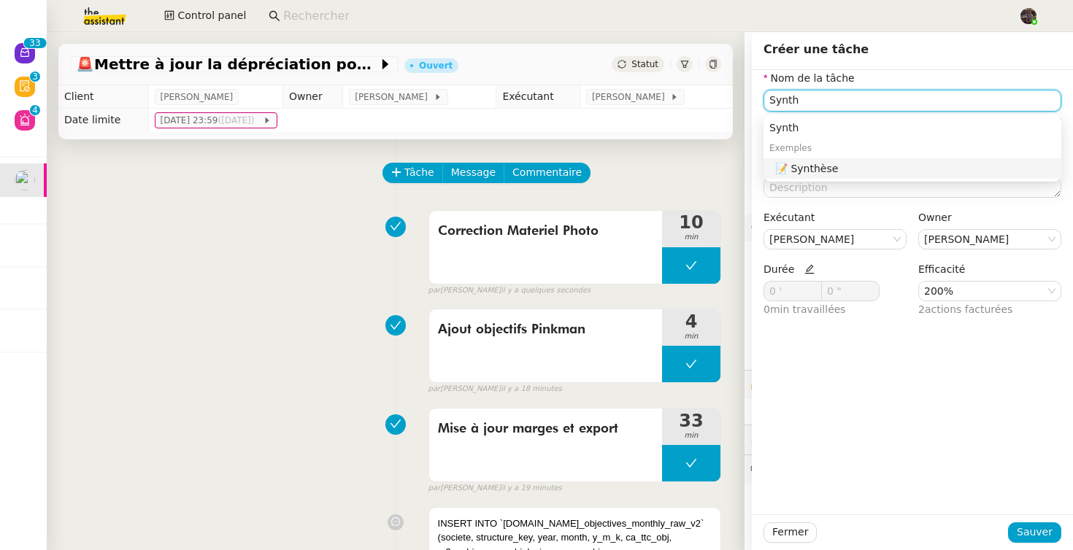
click at [798, 171] on div "📝 Synthèse" at bounding box center [915, 168] width 280 height 13
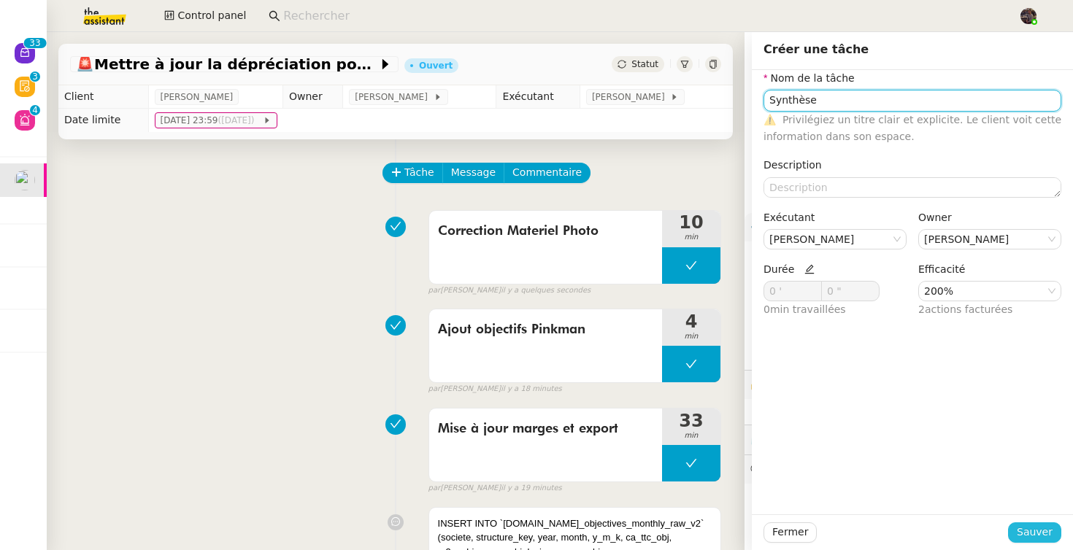
type input "Synthèse"
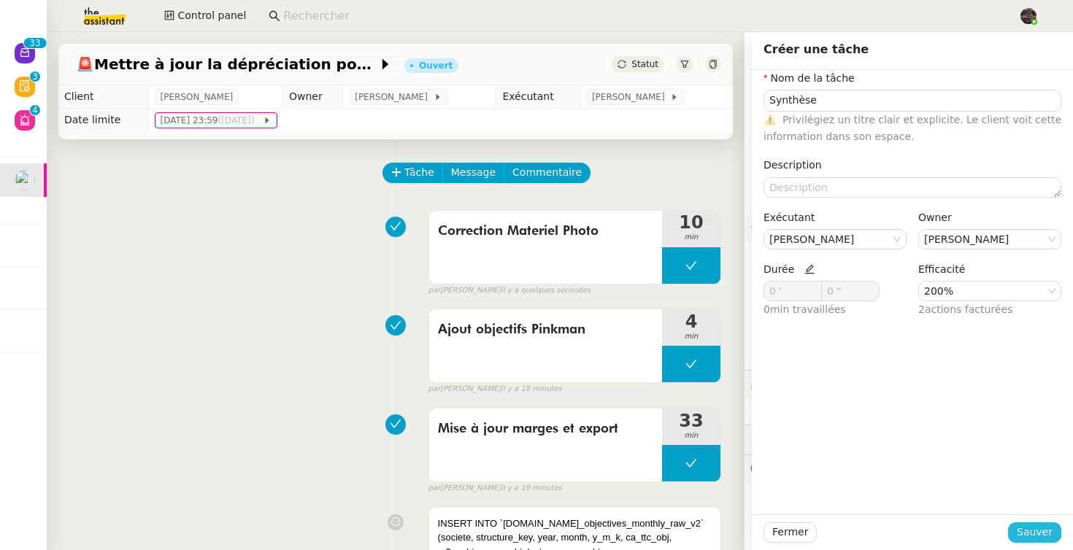
click at [1027, 536] on span "Sauver" at bounding box center [1034, 532] width 36 height 17
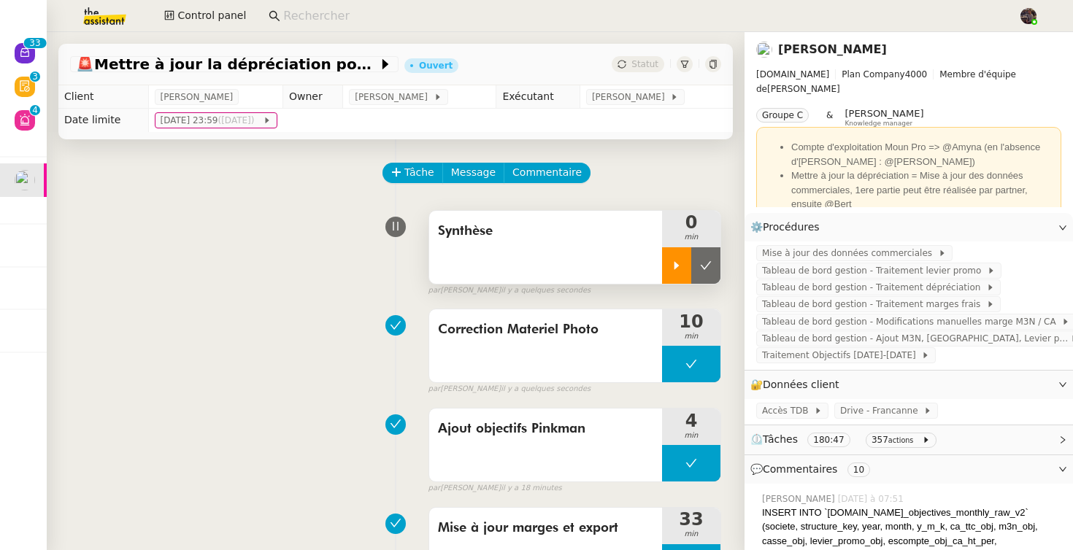
click at [684, 261] on div at bounding box center [676, 265] width 29 height 36
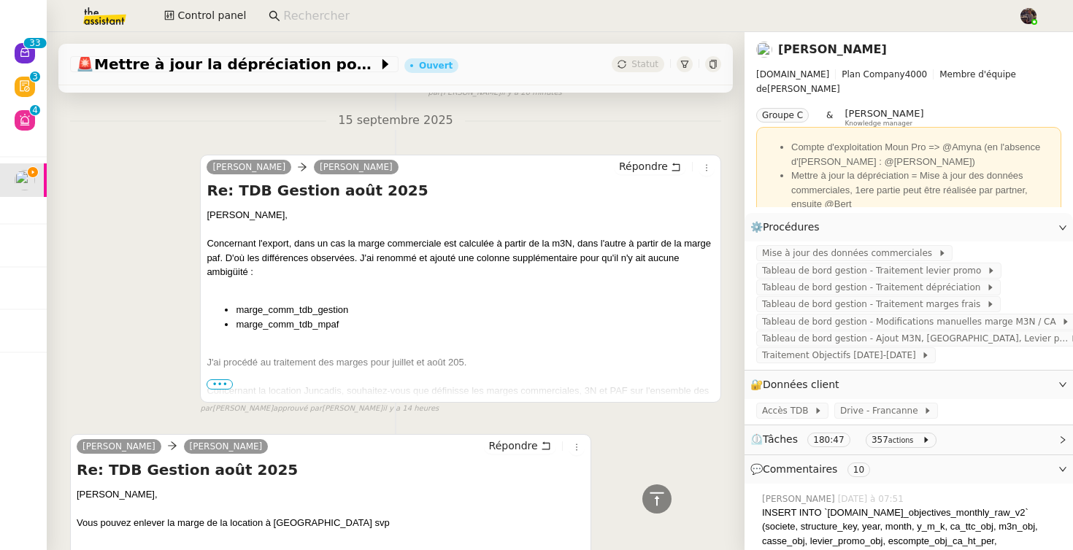
scroll to position [749, 0]
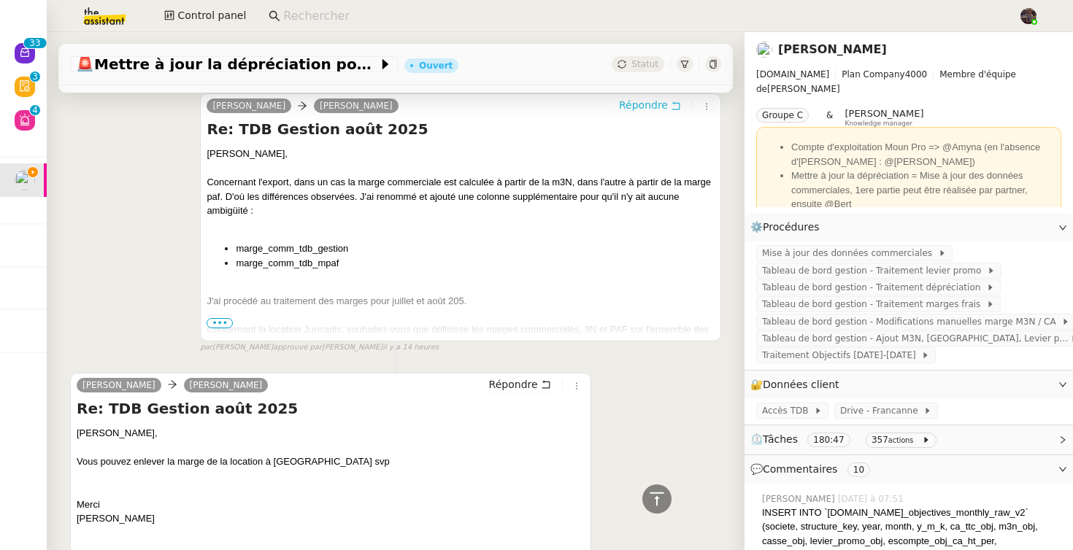
click at [649, 112] on span "Répondre" at bounding box center [643, 105] width 49 height 15
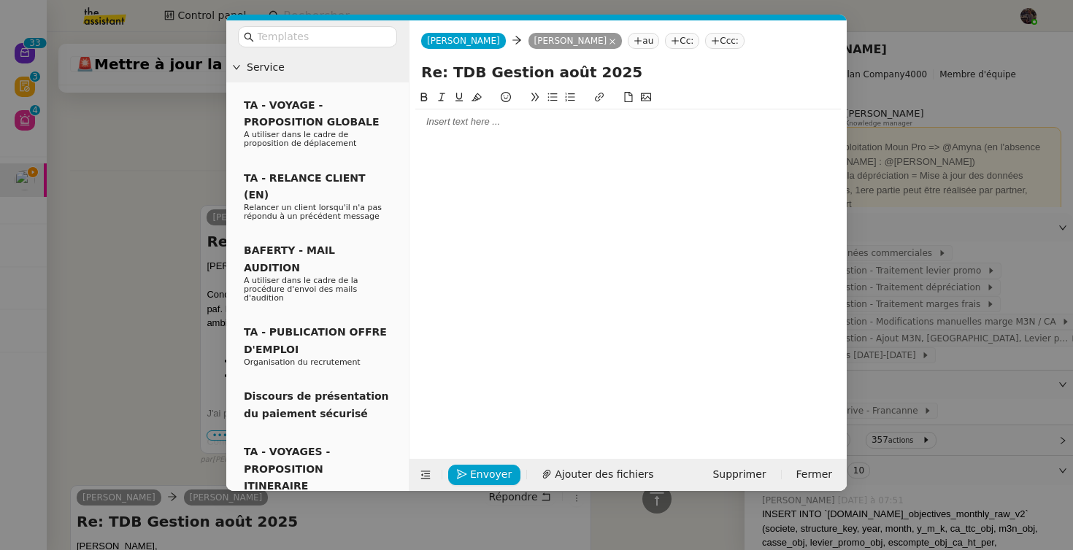
scroll to position [860, 0]
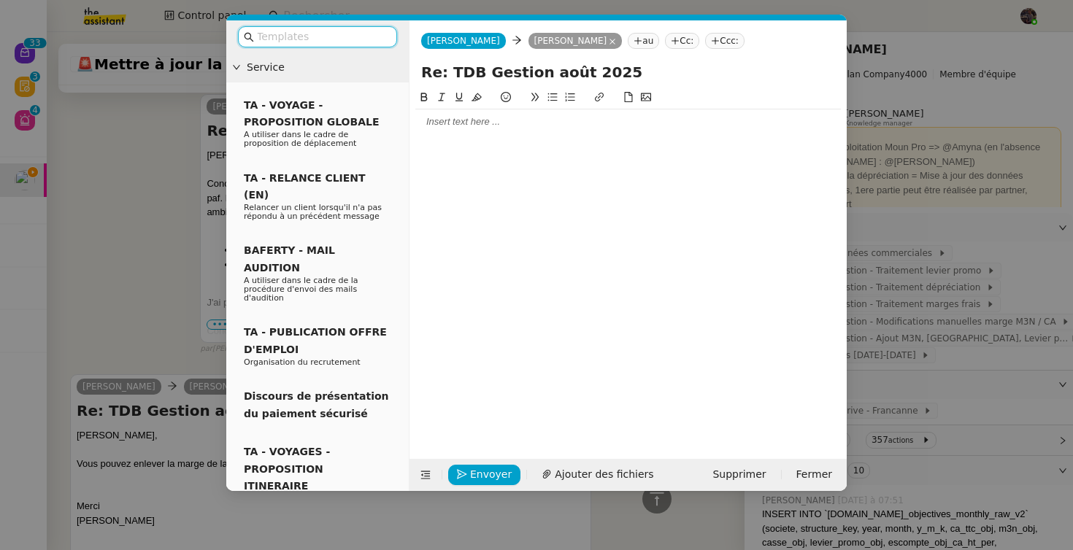
click at [499, 128] on div at bounding box center [627, 121] width 425 height 13
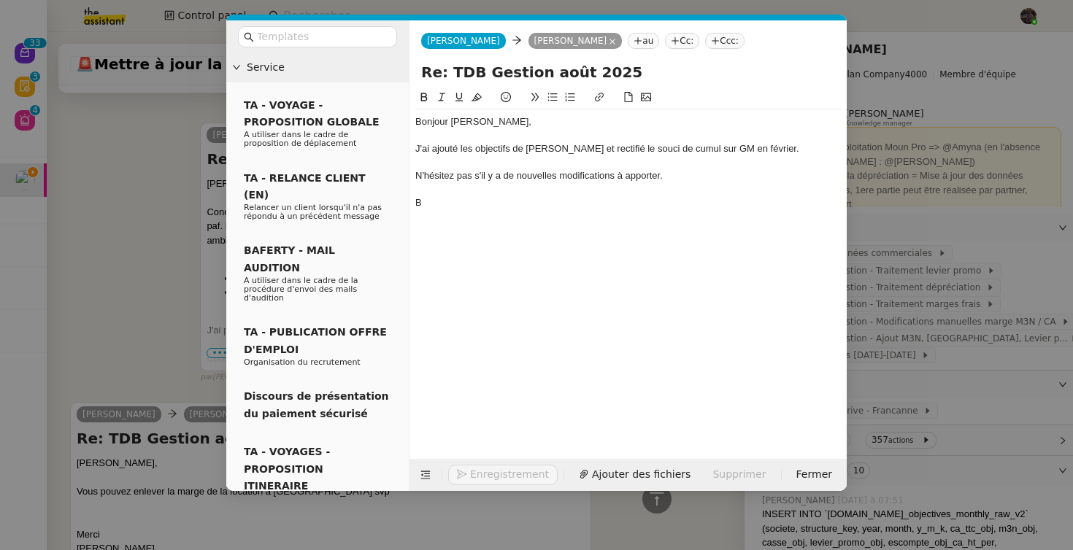
scroll to position [960, 0]
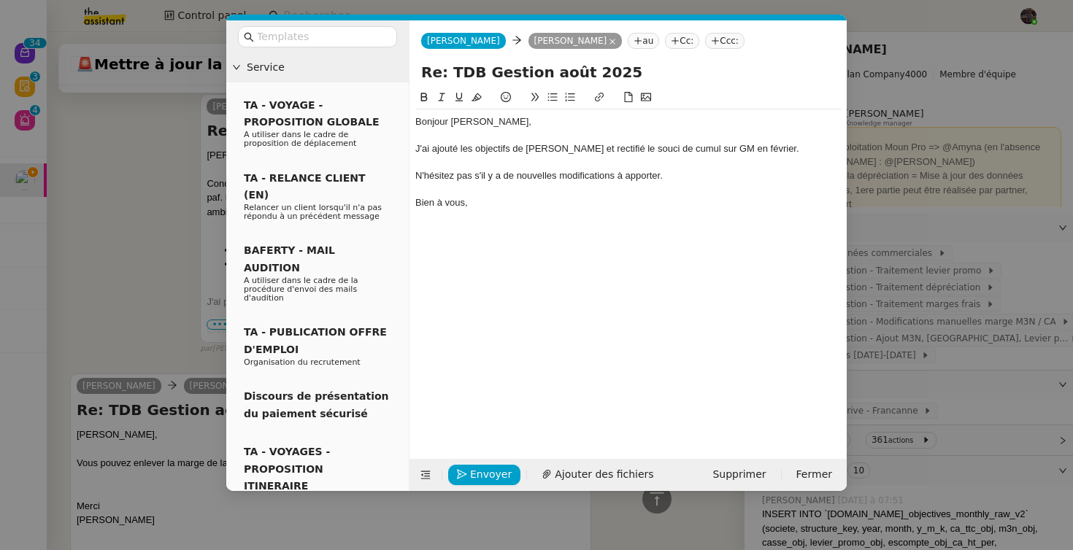
click at [90, 301] on nz-modal-container "Service TA - VOYAGE - PROPOSITION GLOBALE A utiliser dans le cadre de propositi…" at bounding box center [536, 275] width 1073 height 550
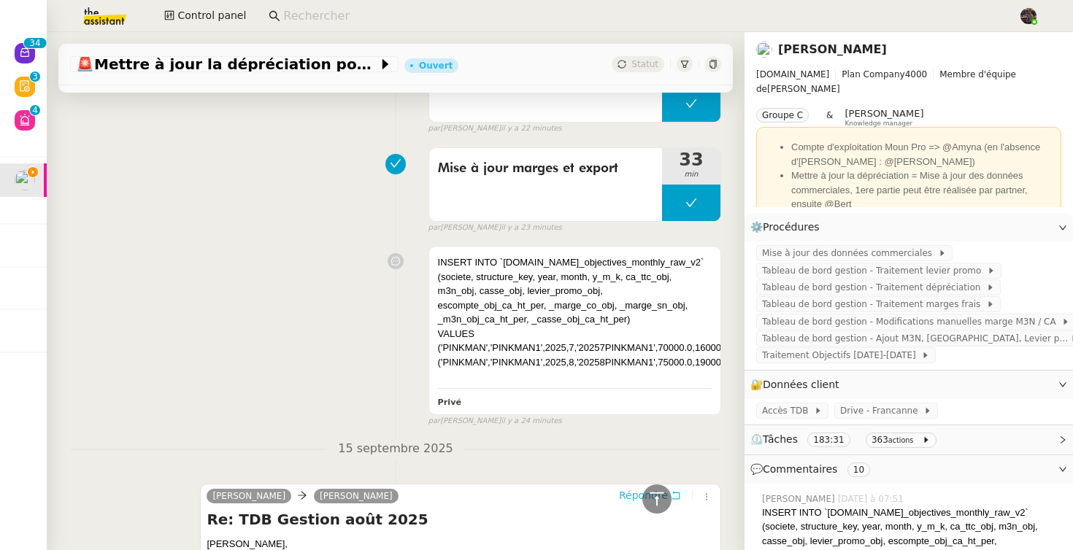
scroll to position [568, 0]
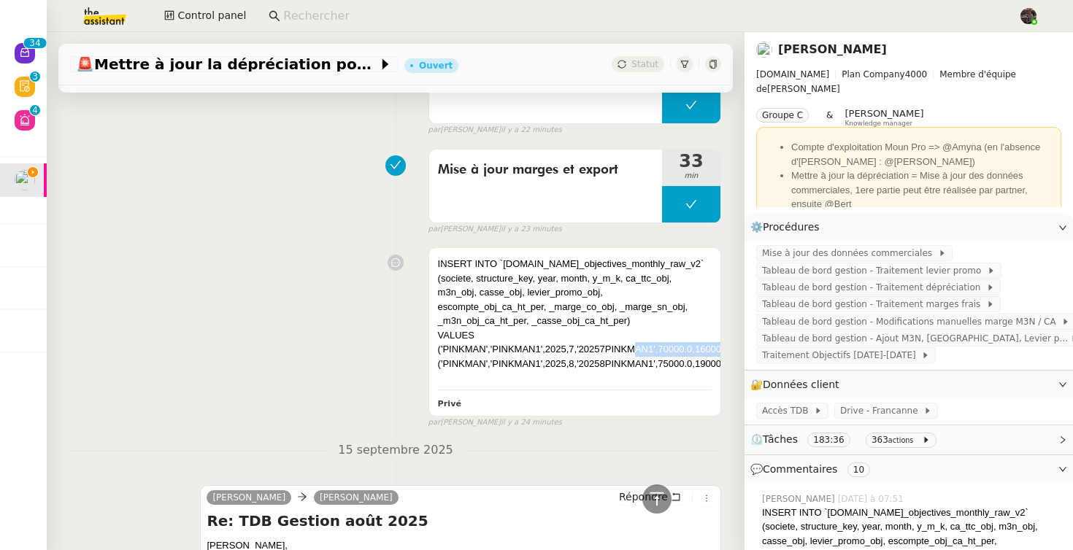
drag, startPoint x: 636, startPoint y: 366, endPoint x: 726, endPoint y: 363, distance: 90.5
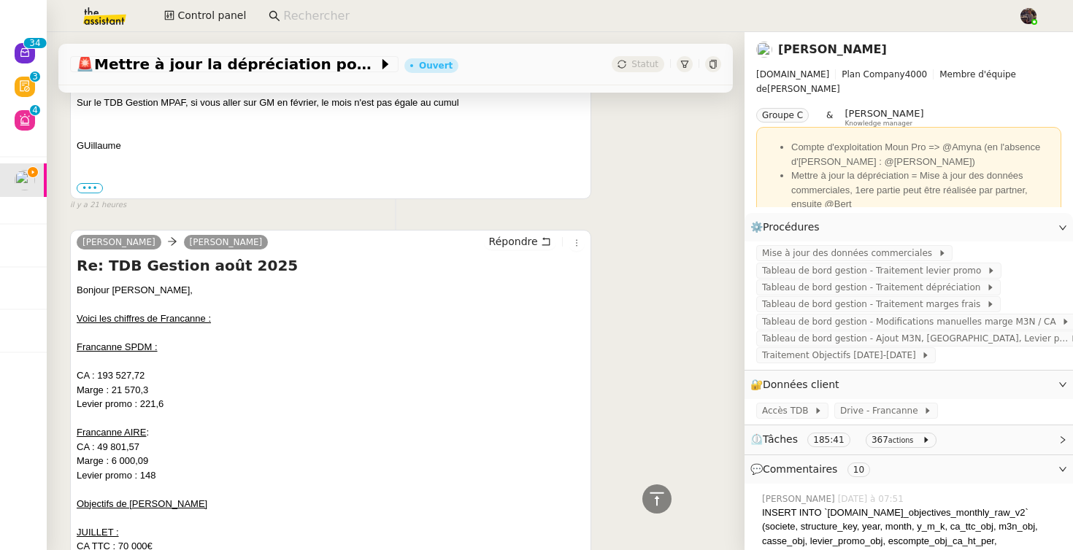
scroll to position [4046, 0]
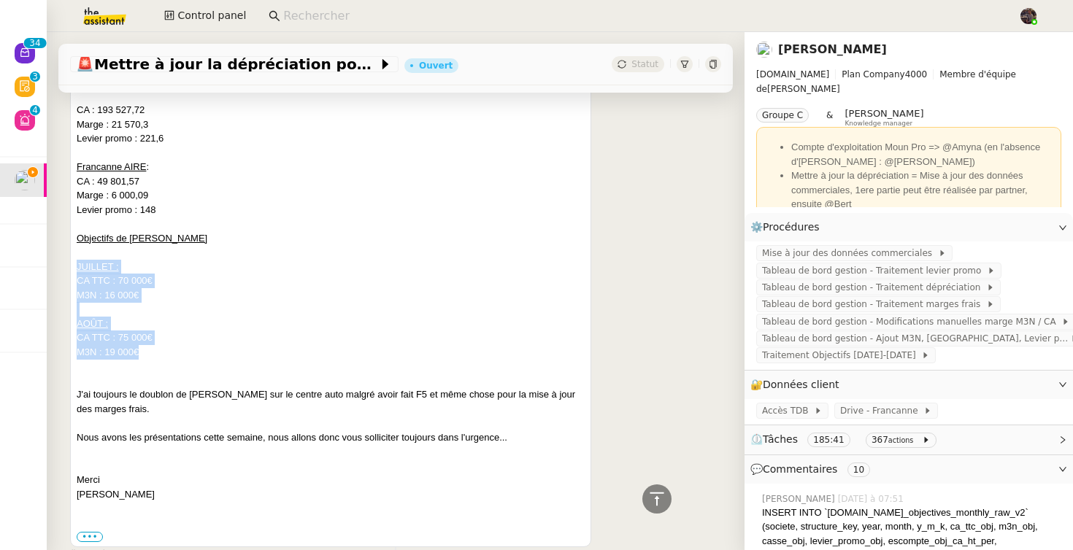
drag, startPoint x: 165, startPoint y: 364, endPoint x: 66, endPoint y: 275, distance: 132.8
copy div "JUILLET : CA TTC : 70 000€ M3N : 16 000€ AOÛT : CA TTC : 75 000€ M3N : 19 000€"
